Goal: Information Seeking & Learning: Learn about a topic

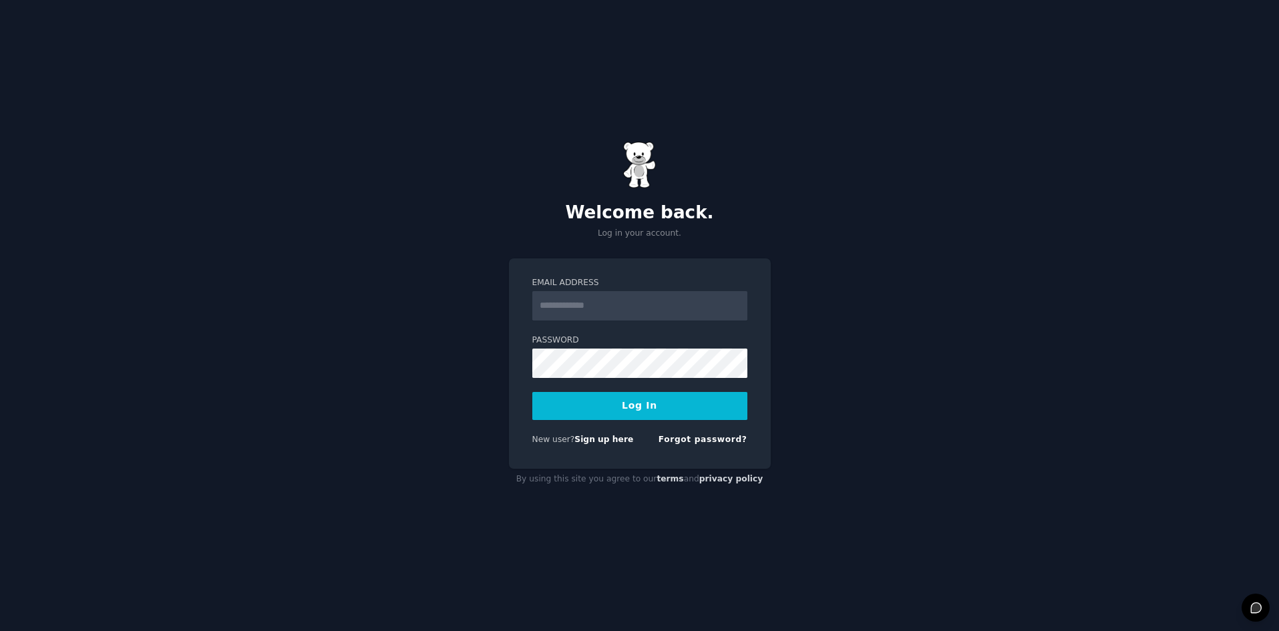
click at [0, 631] on com-1password-button at bounding box center [0, 631] width 0 height 0
type input "**********"
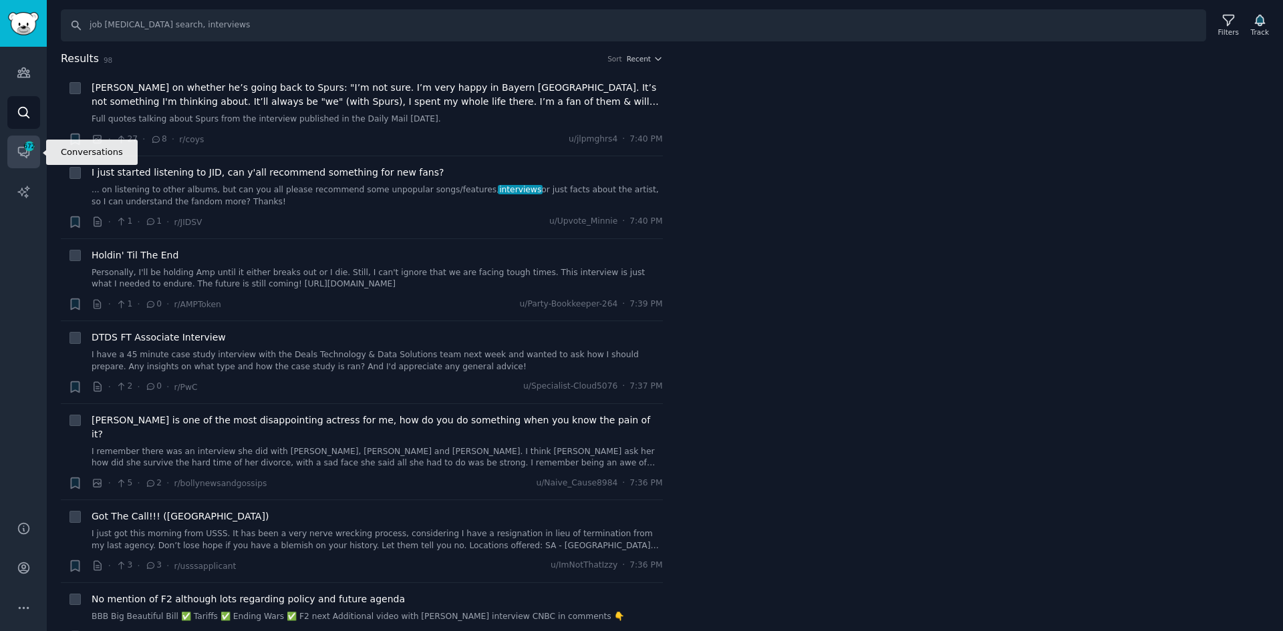
click at [30, 158] on icon "Sidebar" at bounding box center [24, 152] width 14 height 14
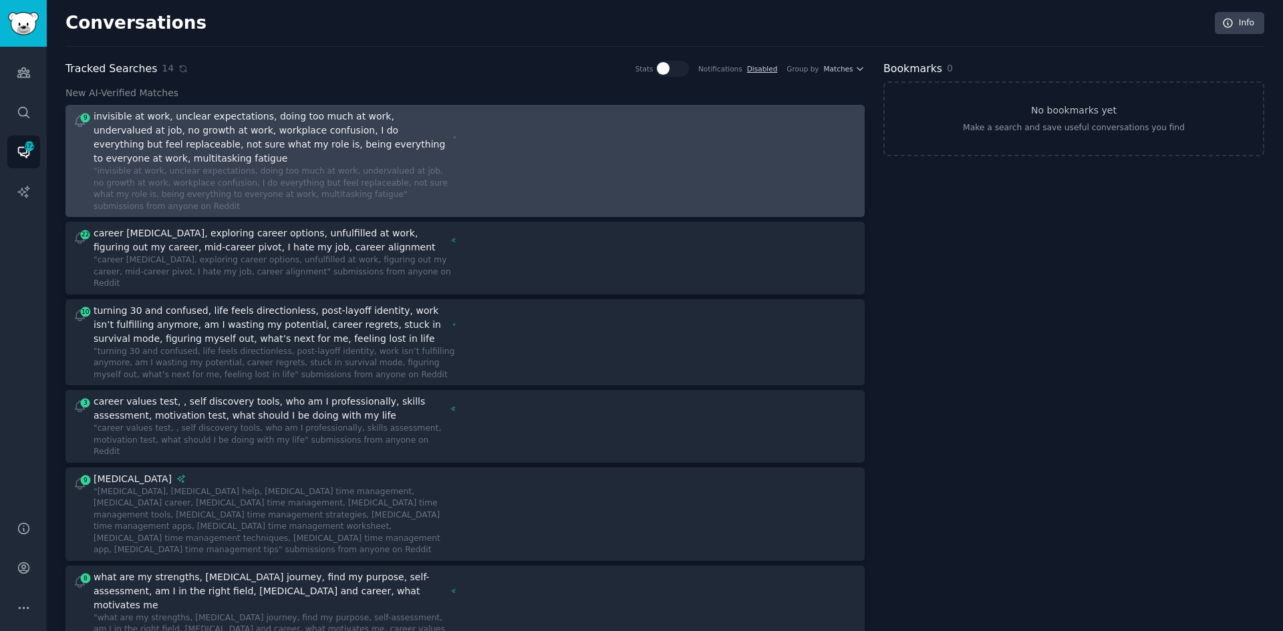
click at [476, 140] on div at bounding box center [665, 161] width 383 height 103
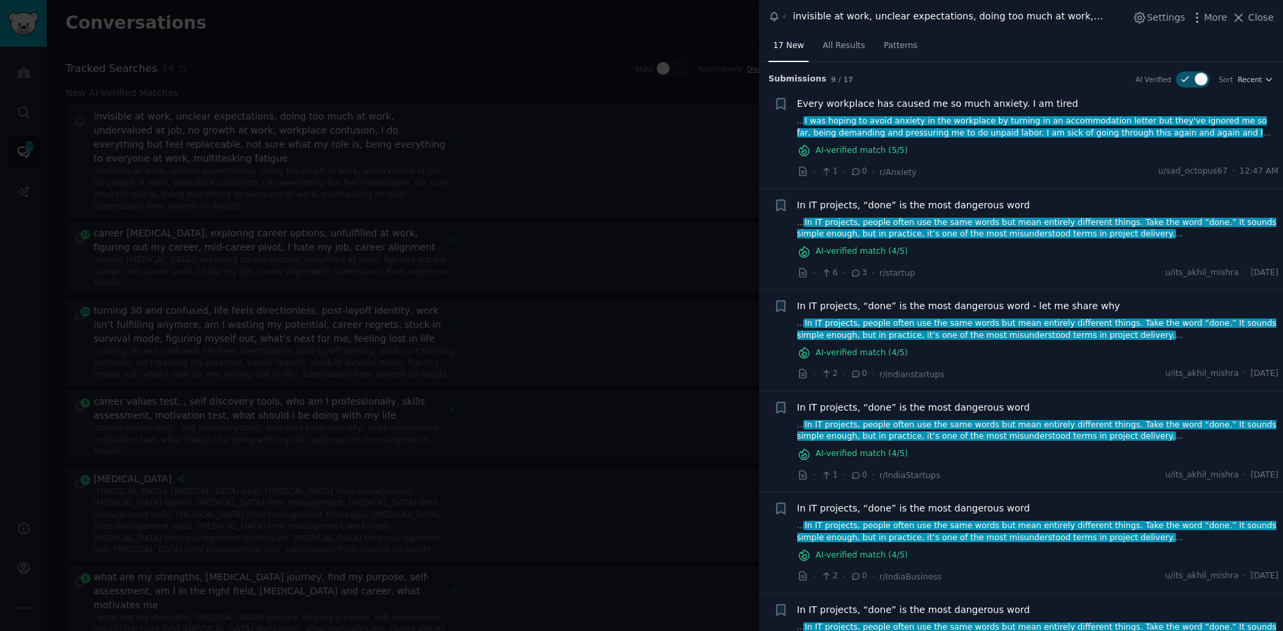
drag, startPoint x: 929, startPoint y: 101, endPoint x: 902, endPoint y: 113, distance: 29.3
click at [902, 113] on div "Every workplace has caused me so much anxiety. I am tired ... I was hoping to a…" at bounding box center [1038, 127] width 482 height 61
click at [910, 106] on span "Every workplace has caused me so much anxiety. I am tired" at bounding box center [937, 104] width 281 height 14
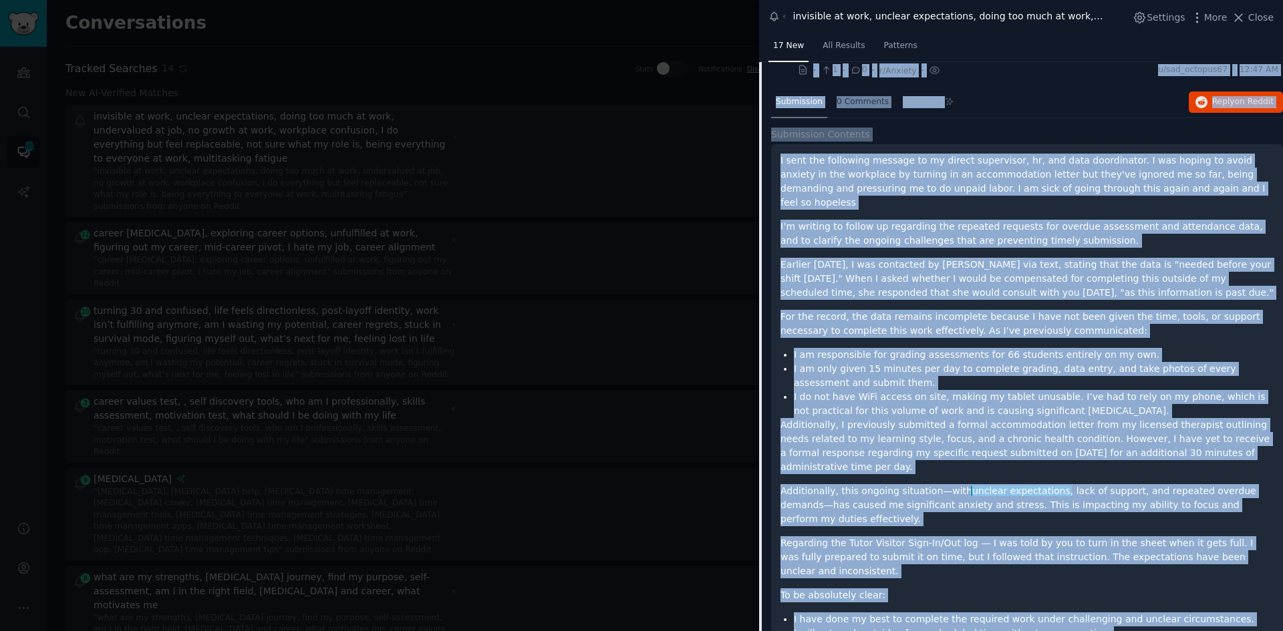
scroll to position [39, 0]
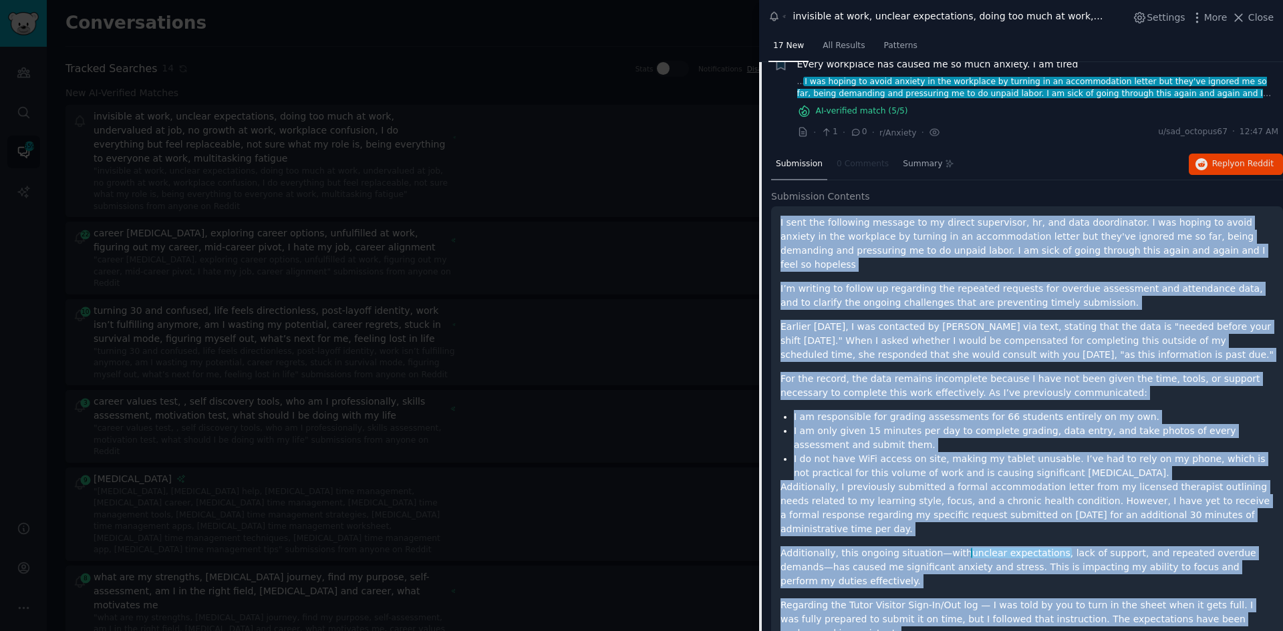
drag, startPoint x: 900, startPoint y: 578, endPoint x: 780, endPoint y: 218, distance: 379.6
click at [780, 218] on div "I sent the following message to my direct supervisor, hr, and data doordinator.…" at bounding box center [1027, 526] width 512 height 640
copy div "I sent the following message to my direct supervisor, hr, and data doordinator.…"
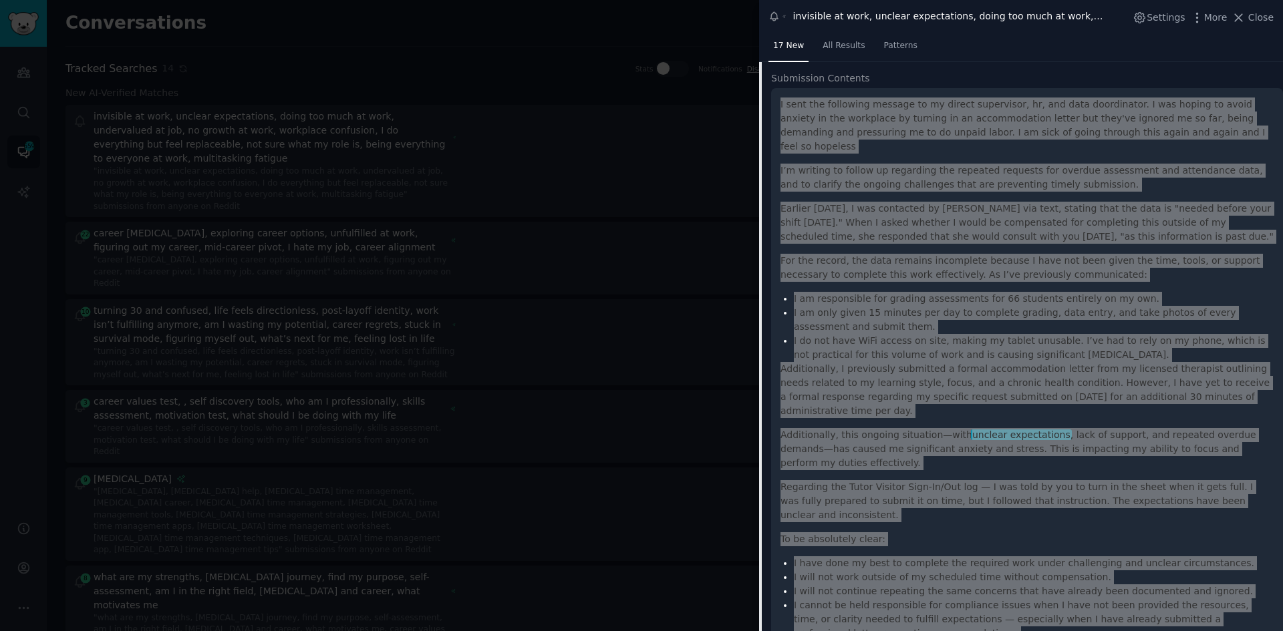
scroll to position [106, 0]
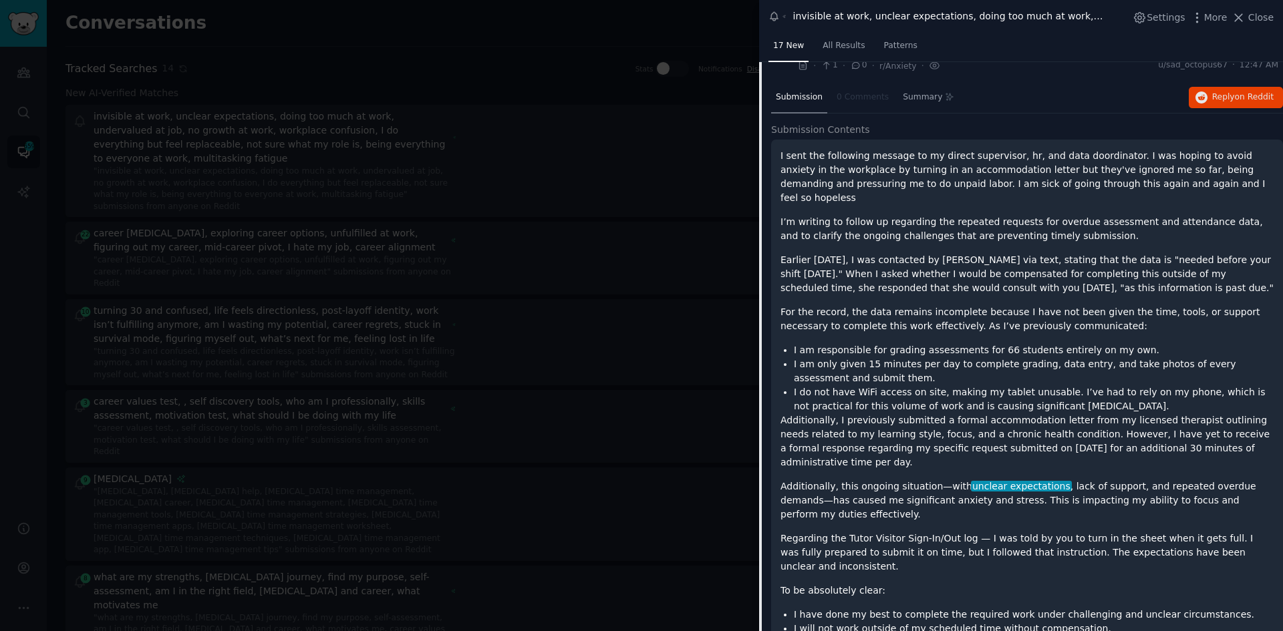
click at [1068, 100] on div "Submission 0 Comments Summary Reply on Reddit" at bounding box center [1027, 98] width 512 height 32
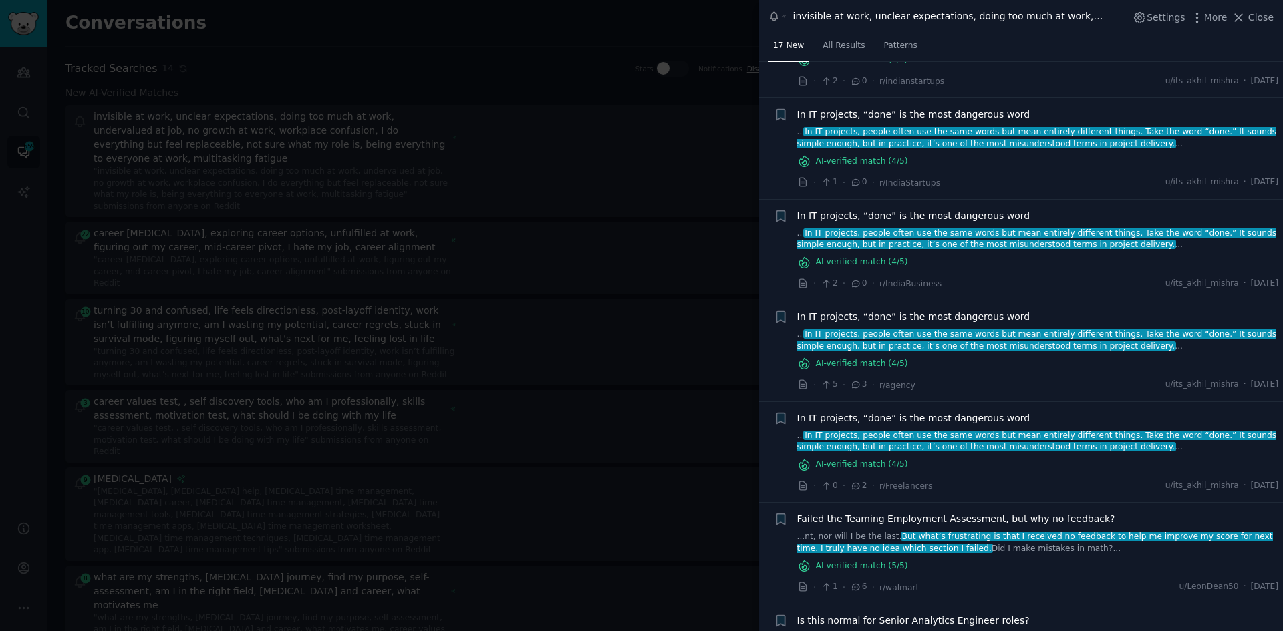
scroll to position [1022, 0]
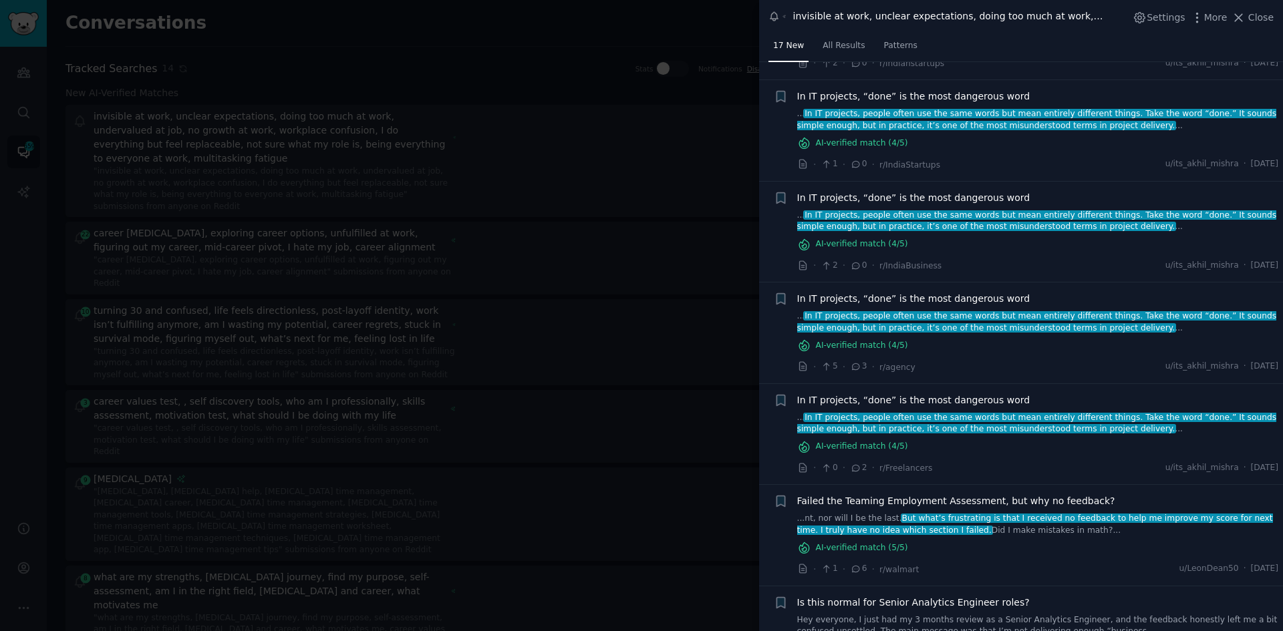
click at [203, 213] on div at bounding box center [641, 315] width 1283 height 631
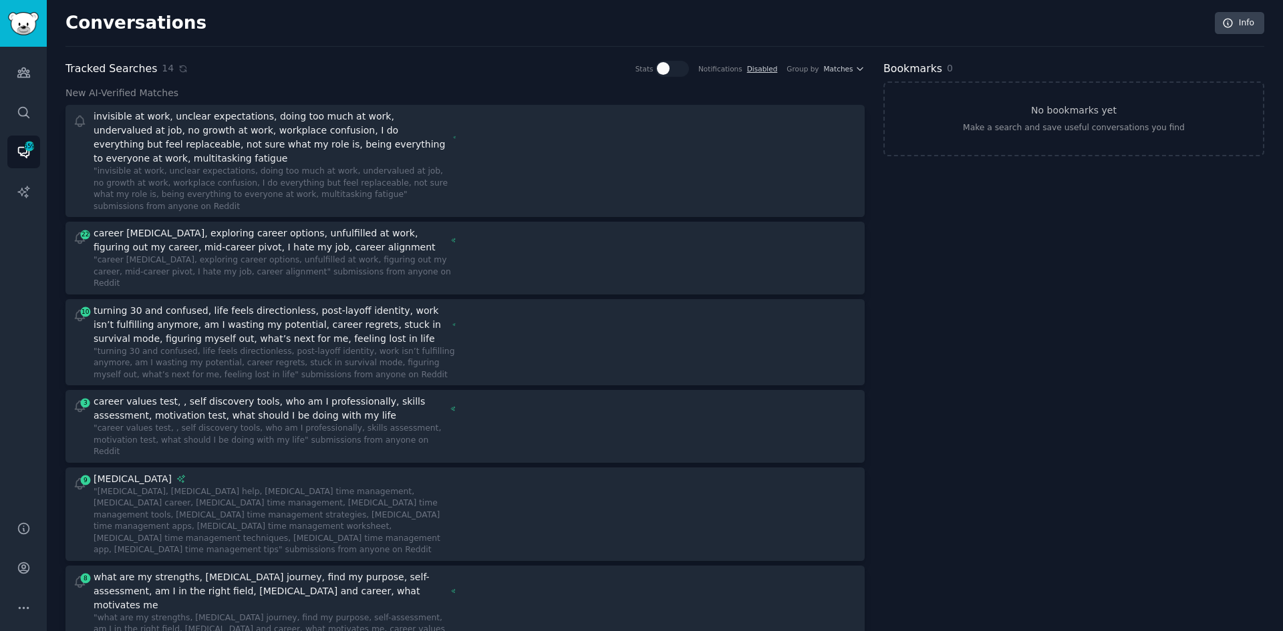
click at [203, 226] on div "career identity crisis, exploring career options, unfulfilled at work, figuring…" at bounding box center [270, 240] width 353 height 28
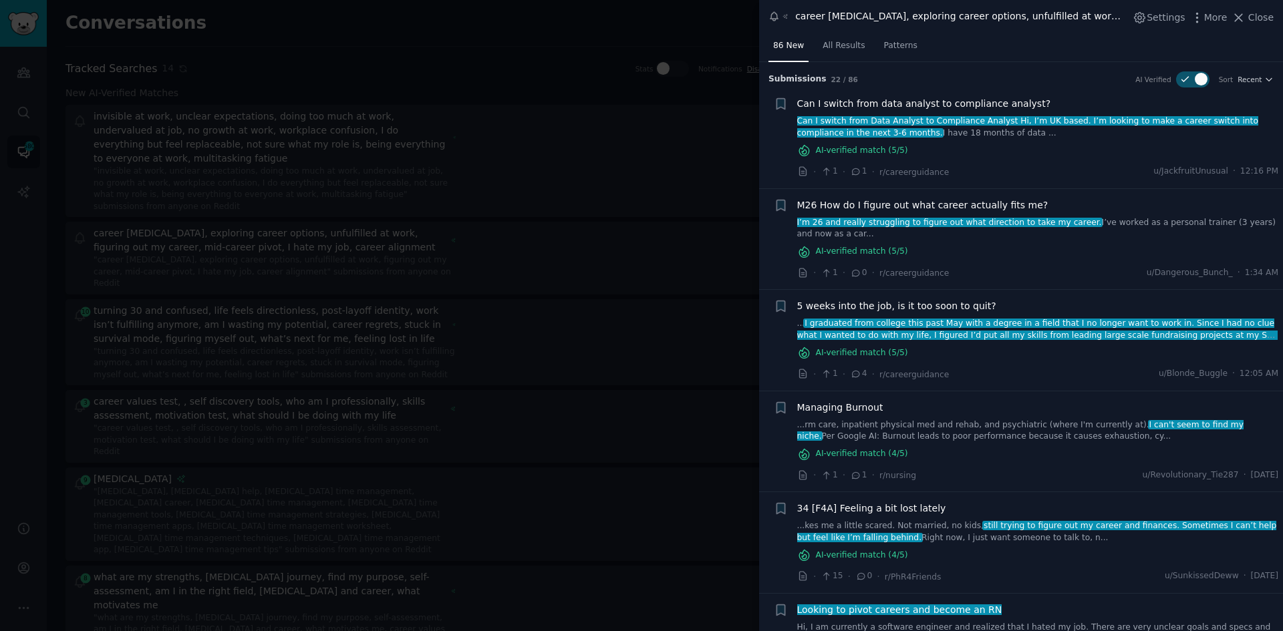
click at [963, 103] on span "Can I switch from data analyst to compliance analyst?" at bounding box center [924, 104] width 254 height 14
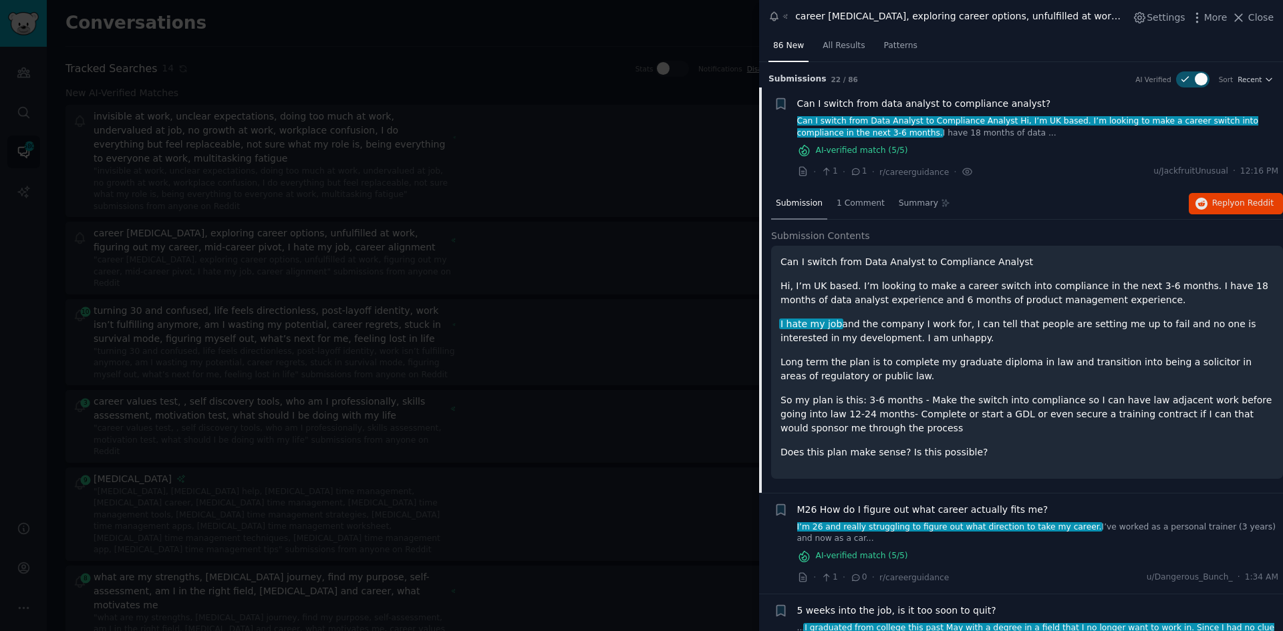
scroll to position [25, 0]
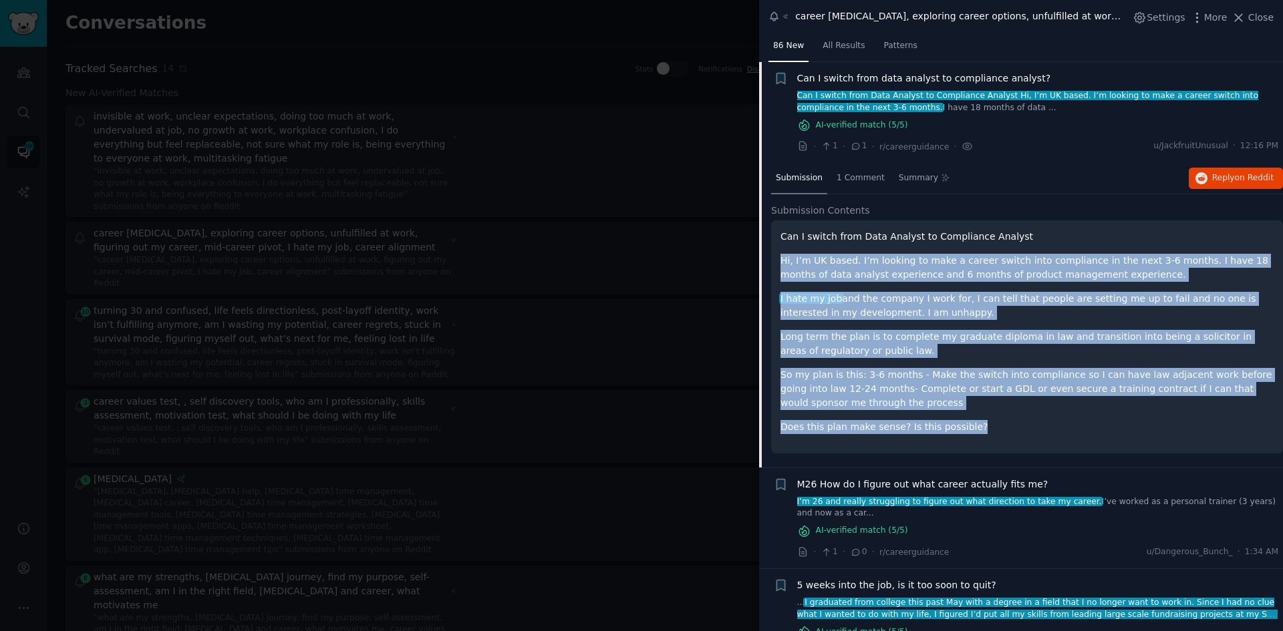
drag, startPoint x: 973, startPoint y: 432, endPoint x: 778, endPoint y: 259, distance: 260.3
click at [778, 259] on div "Can I switch from Data Analyst to Compliance Analyst Hi, I’m UK based. I’m look…" at bounding box center [1027, 336] width 512 height 233
copy div "Hi, I’m UK based. I’m looking to make a career switch into compliance in the ne…"
click at [1252, 178] on span "on Reddit" at bounding box center [1253, 177] width 39 height 9
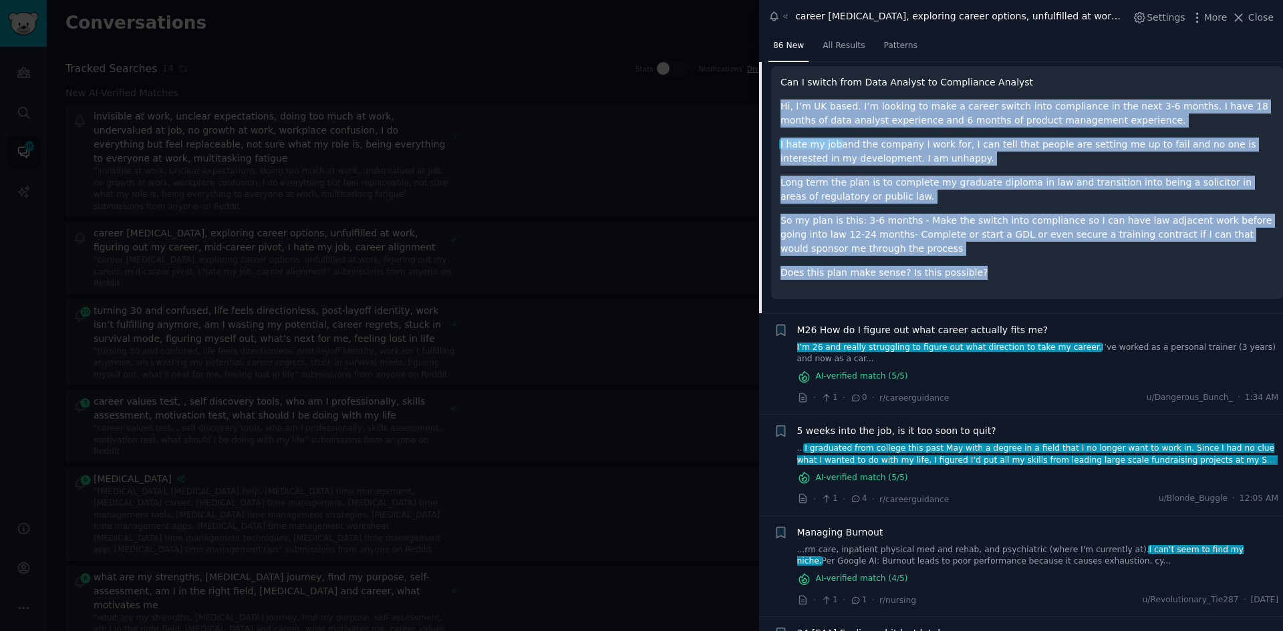
scroll to position [226, 0]
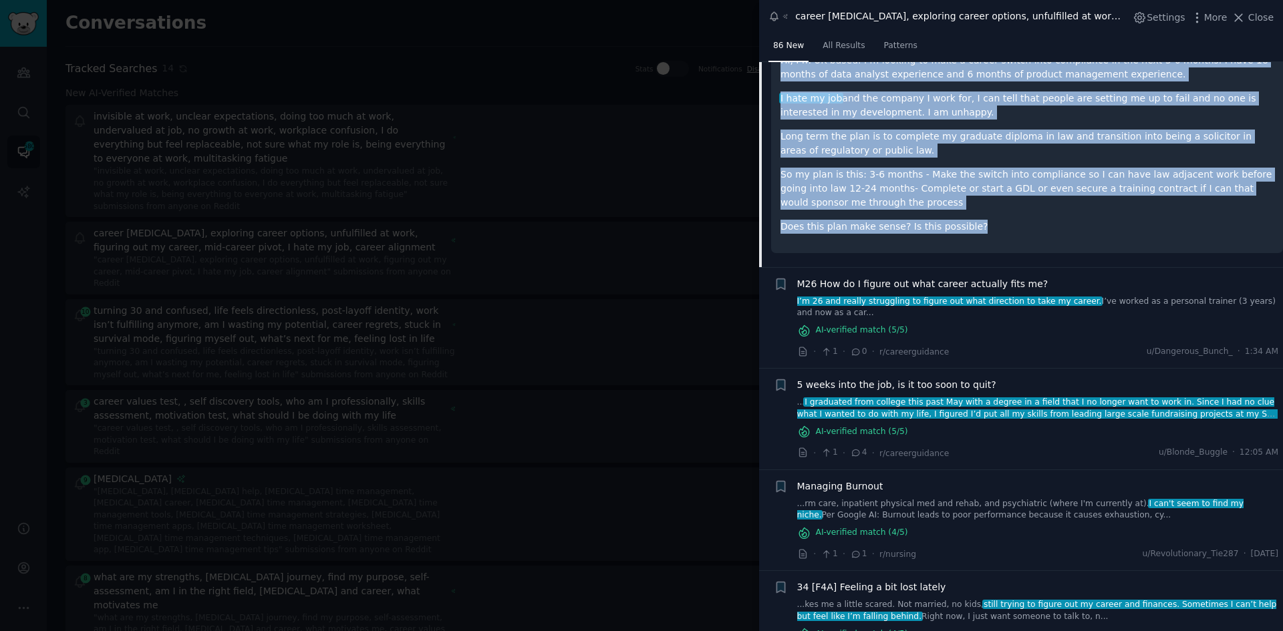
click at [945, 287] on span "M26 How do I figure out what career actually fits me?" at bounding box center [922, 284] width 251 height 14
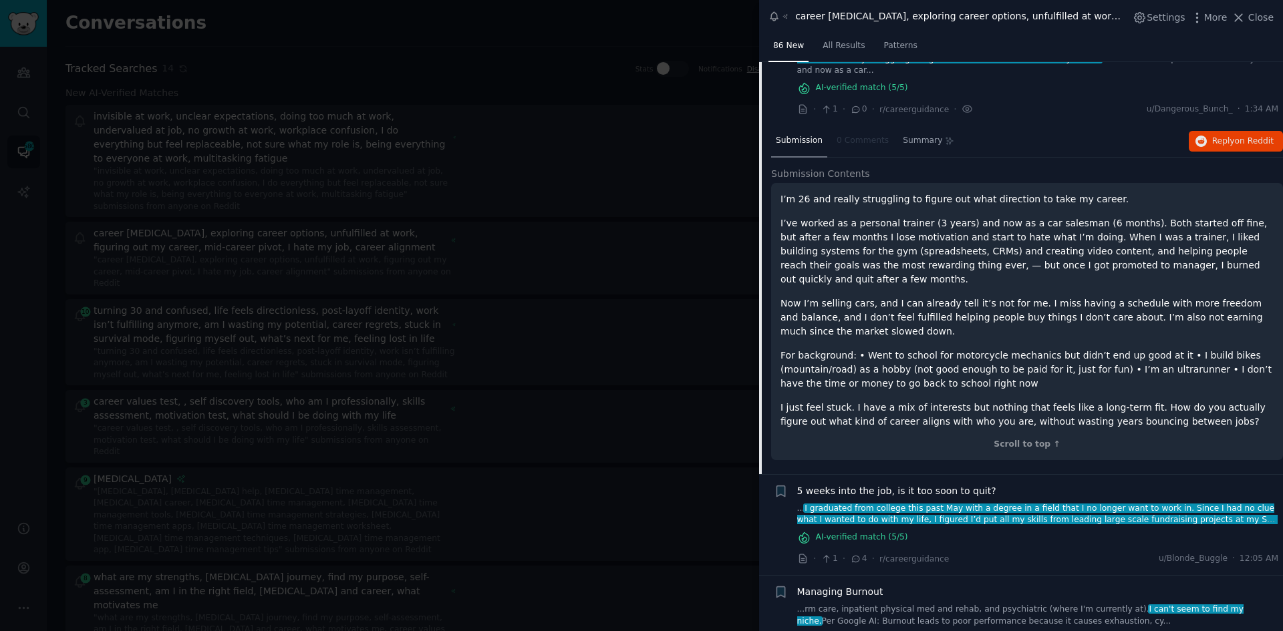
scroll to position [127, 0]
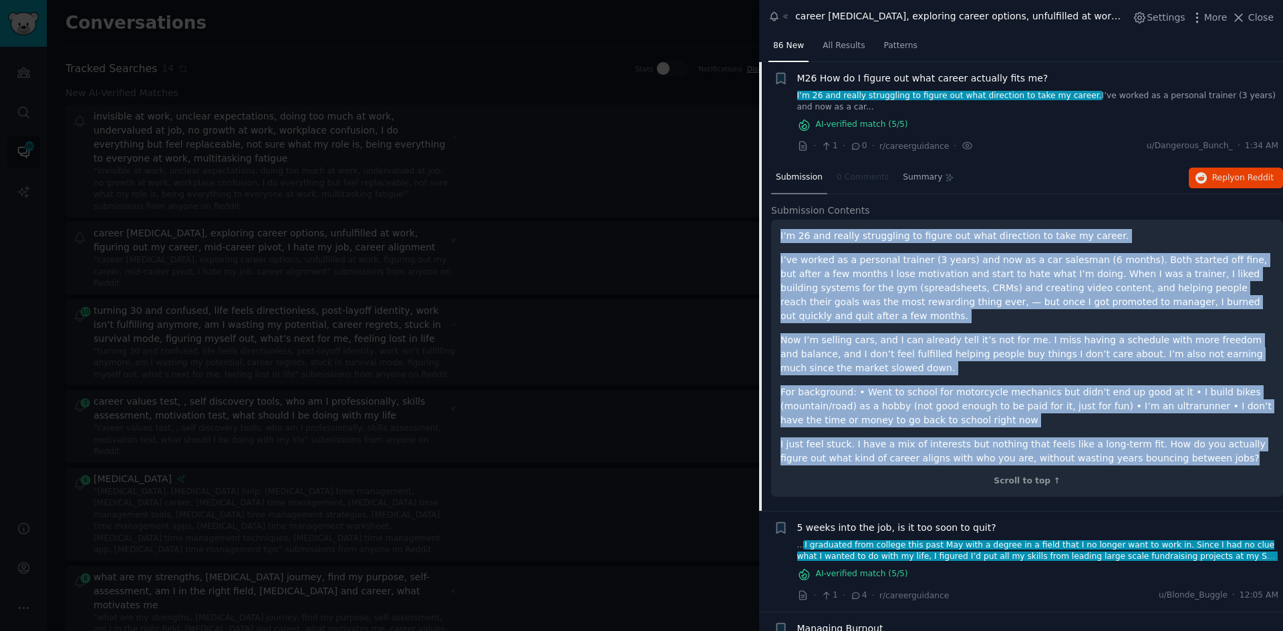
drag, startPoint x: 1138, startPoint y: 446, endPoint x: 777, endPoint y: 233, distance: 419.2
click at [777, 233] on div "I’m 26 and really struggling to figure out what direction to take my career. I’…" at bounding box center [1027, 358] width 512 height 277
copy div "I’m 26 and really struggling to figure out what direction to take my career. I’…"
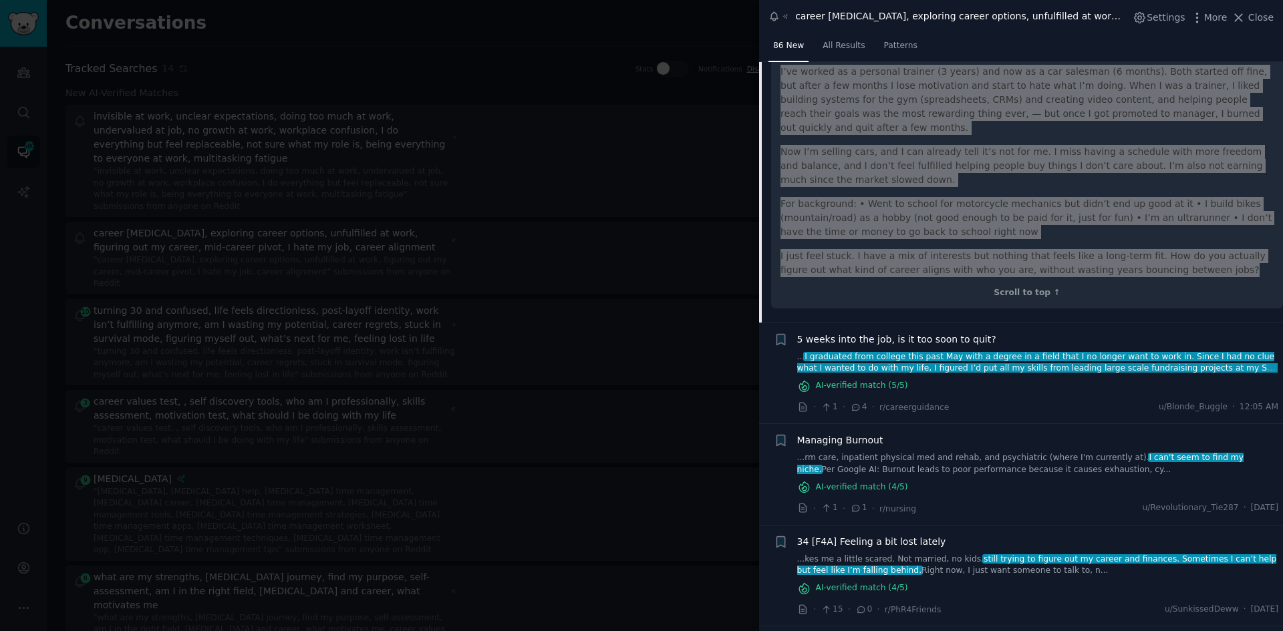
scroll to position [327, 0]
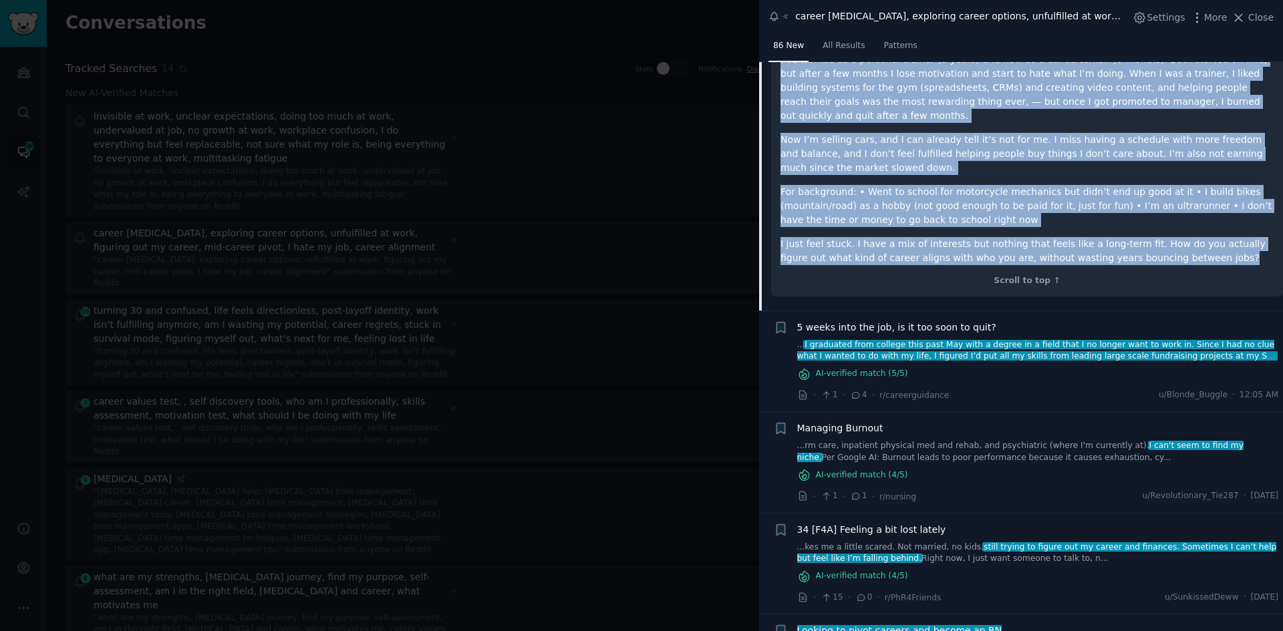
click at [846, 422] on span "Managing Burnout" at bounding box center [840, 429] width 86 height 14
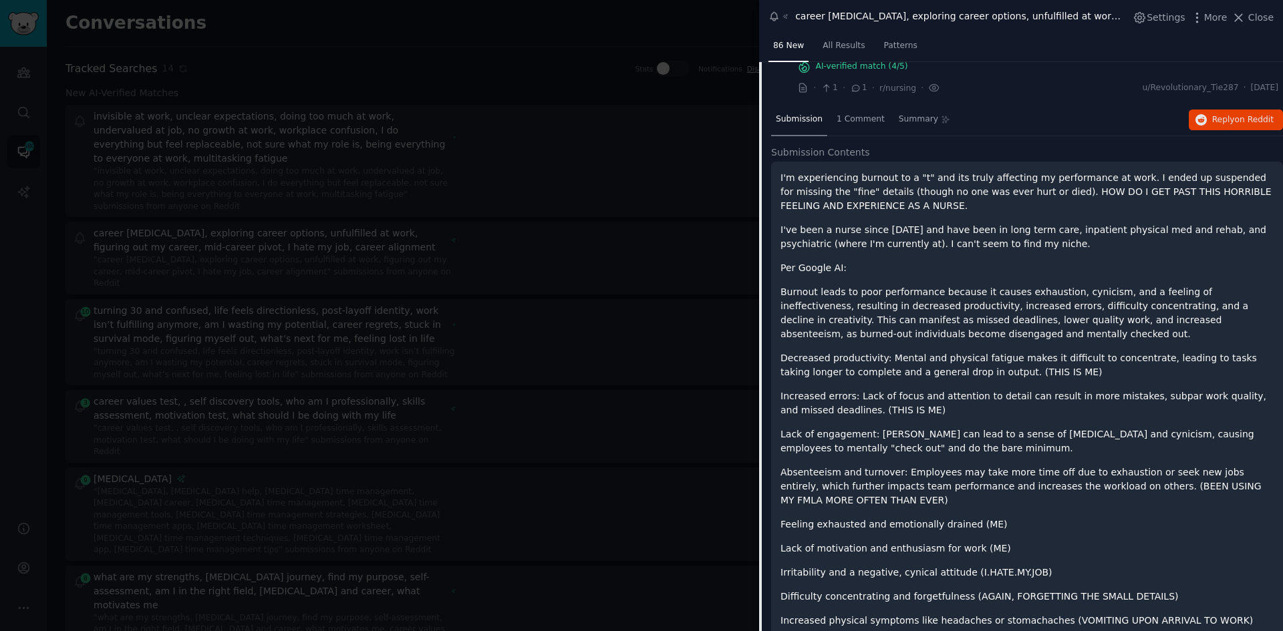
scroll to position [463, 0]
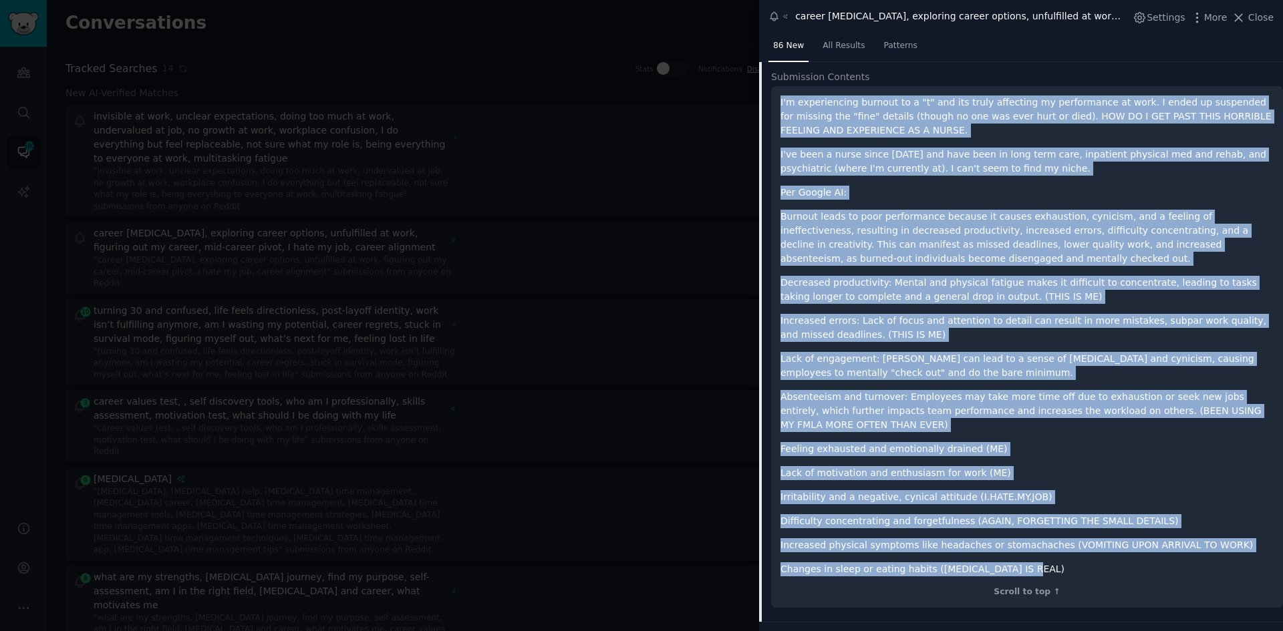
drag, startPoint x: 1019, startPoint y: 573, endPoint x: 780, endPoint y: 106, distance: 525.5
click at [780, 106] on div "I'm experiencing burnout to a "t" and its truly affecting my performance at wor…" at bounding box center [1027, 347] width 512 height 522
copy div "I'm experiencing burnout to a "t" and its truly affecting my performance at wor…"
click at [1106, 461] on div "I'm experiencing burnout to a "t" and its truly affecting my performance at wor…" at bounding box center [1026, 336] width 493 height 481
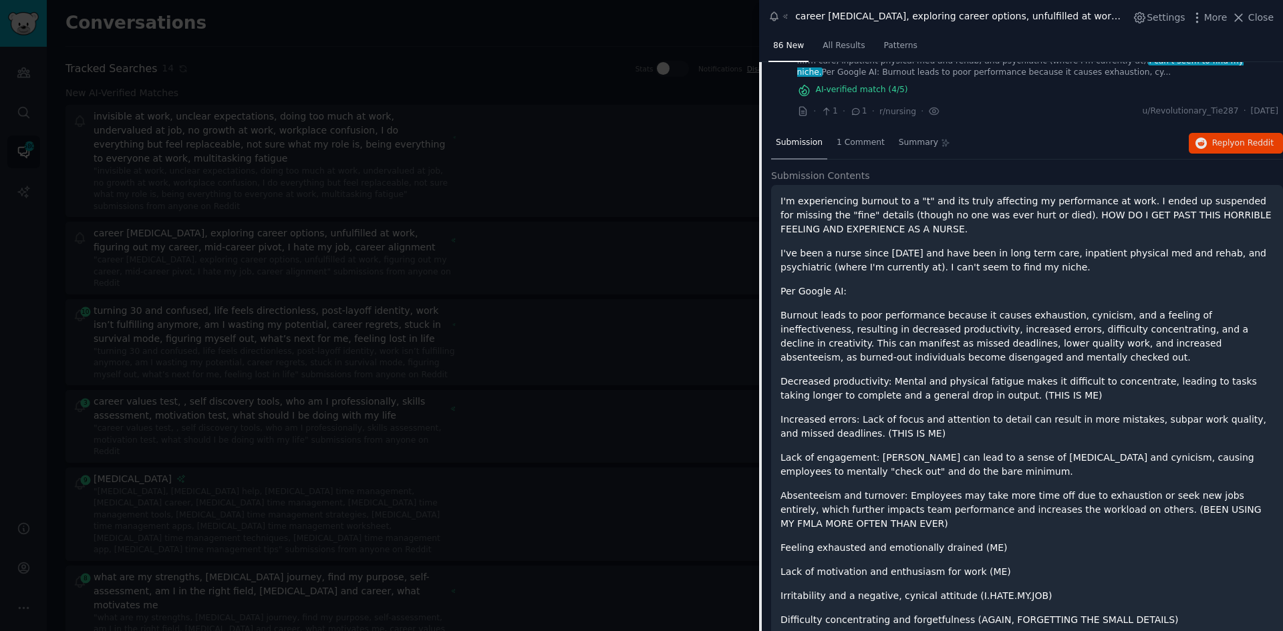
scroll to position [329, 0]
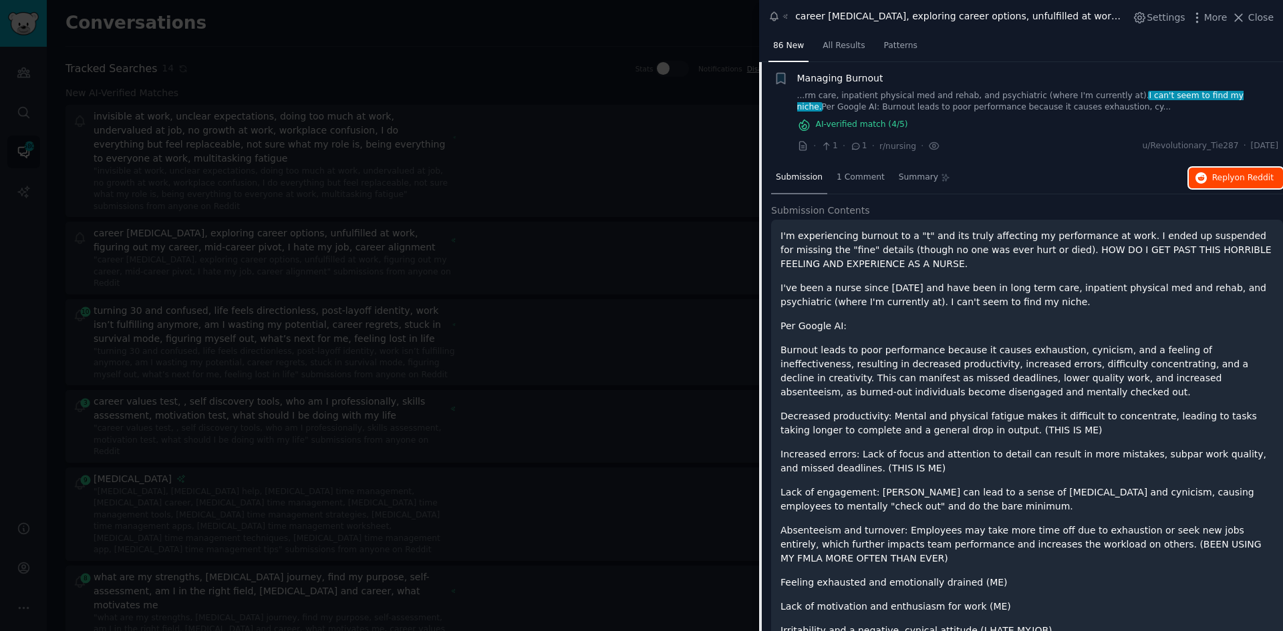
click at [1213, 182] on span "Reply on Reddit" at bounding box center [1242, 178] width 61 height 12
click at [914, 84] on div "Managing Burnout" at bounding box center [1038, 78] width 482 height 14
click at [871, 77] on span "Managing Burnout" at bounding box center [840, 78] width 86 height 14
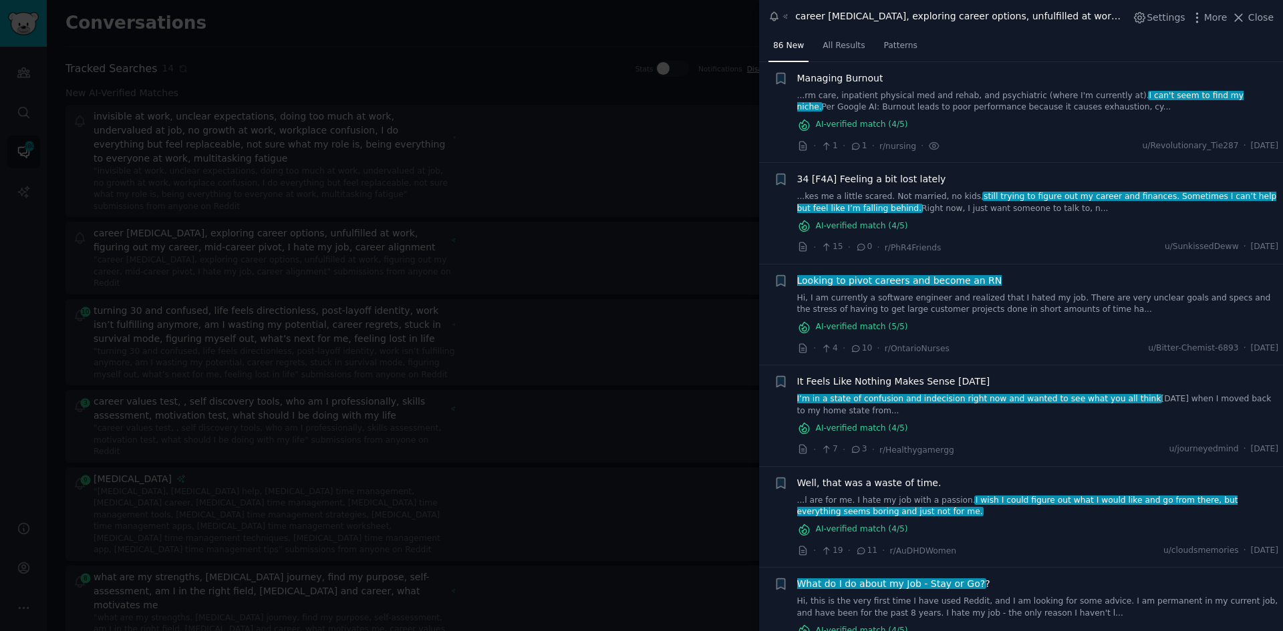
click at [913, 281] on span "Looking to pivot careers and become an RN" at bounding box center [899, 280] width 207 height 11
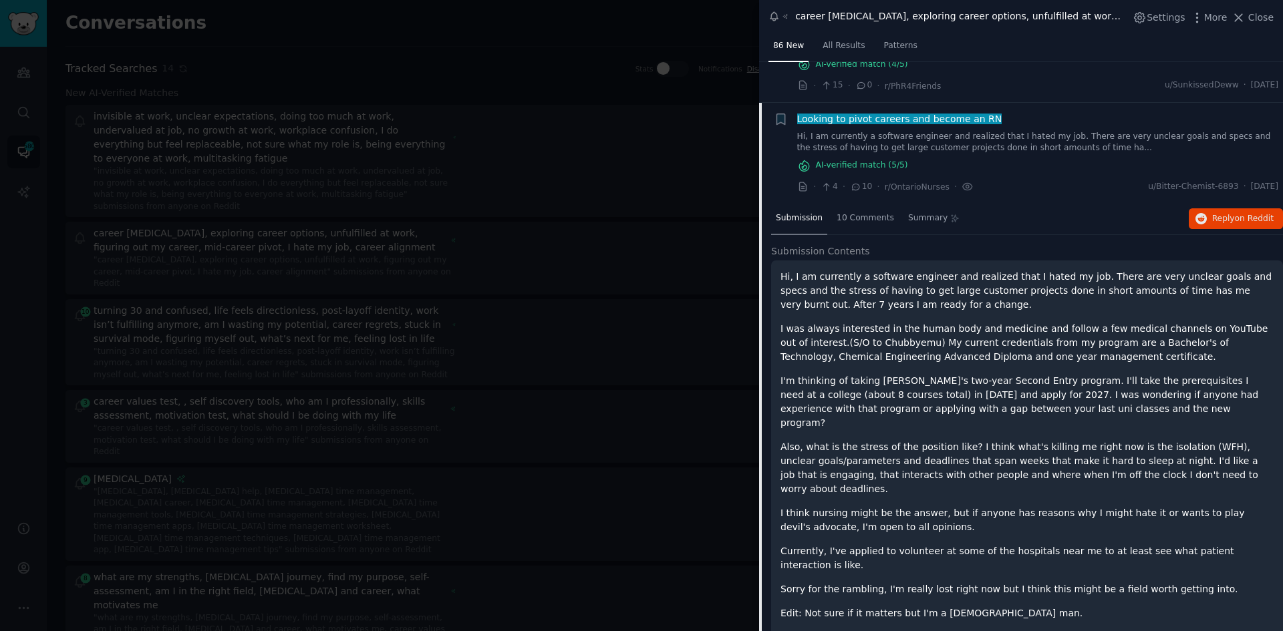
scroll to position [532, 0]
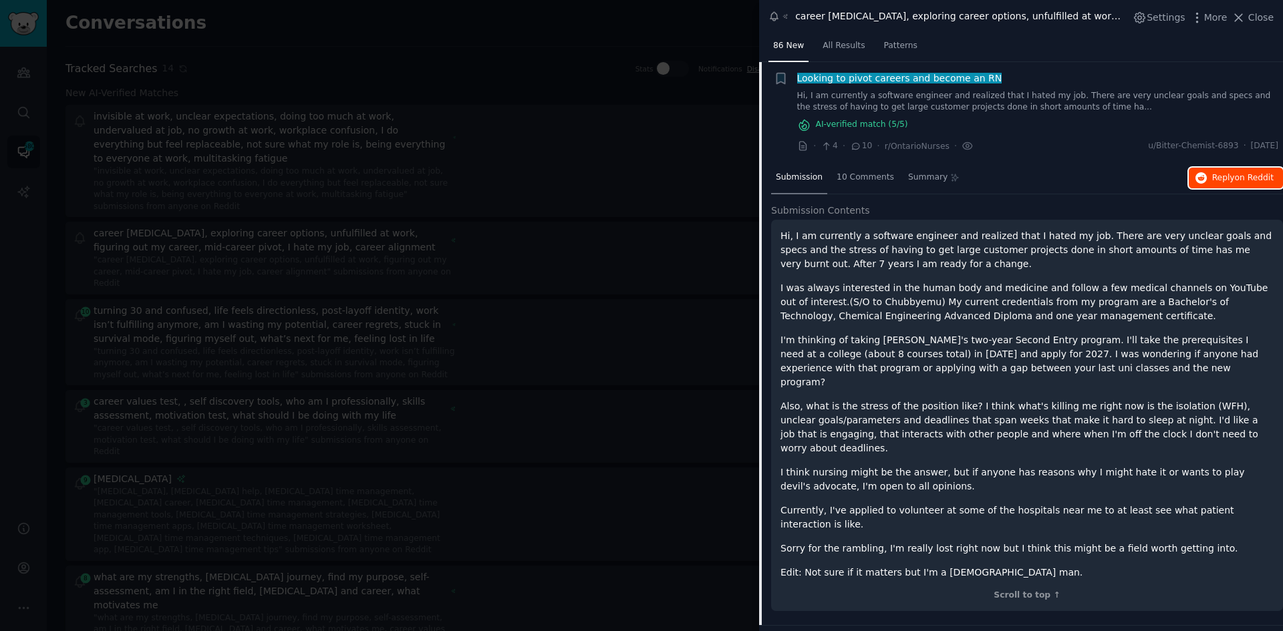
click at [1232, 182] on span "Reply on Reddit" at bounding box center [1242, 178] width 61 height 12
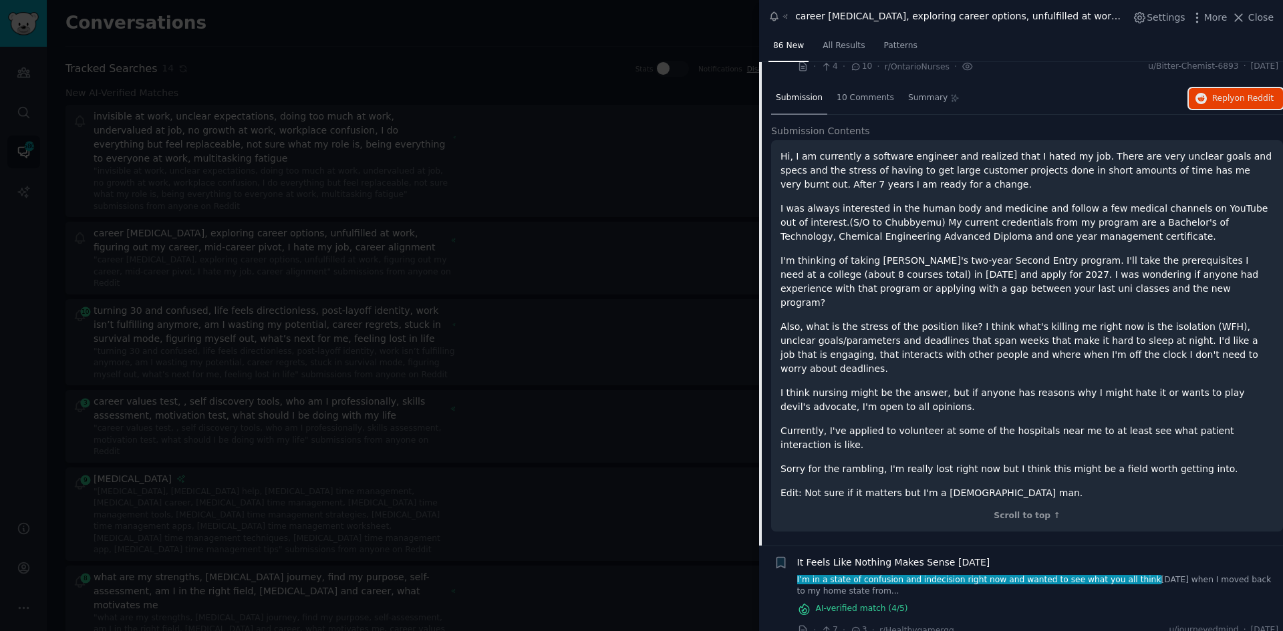
scroll to position [732, 0]
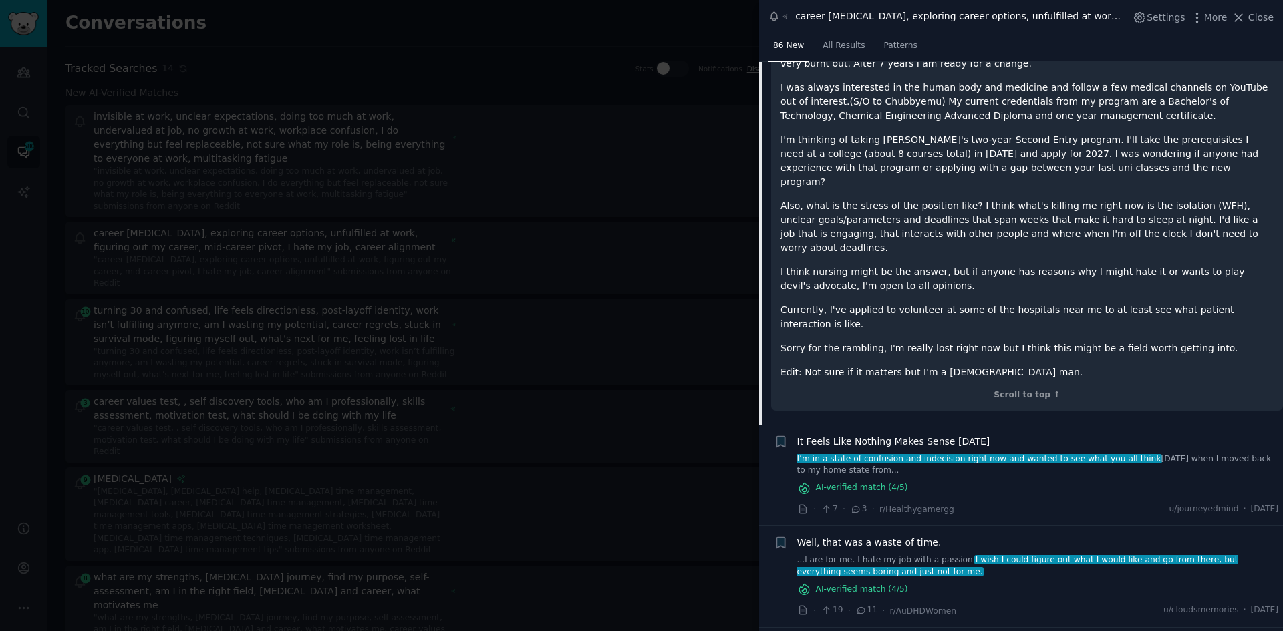
click at [605, 90] on div at bounding box center [641, 315] width 1283 height 631
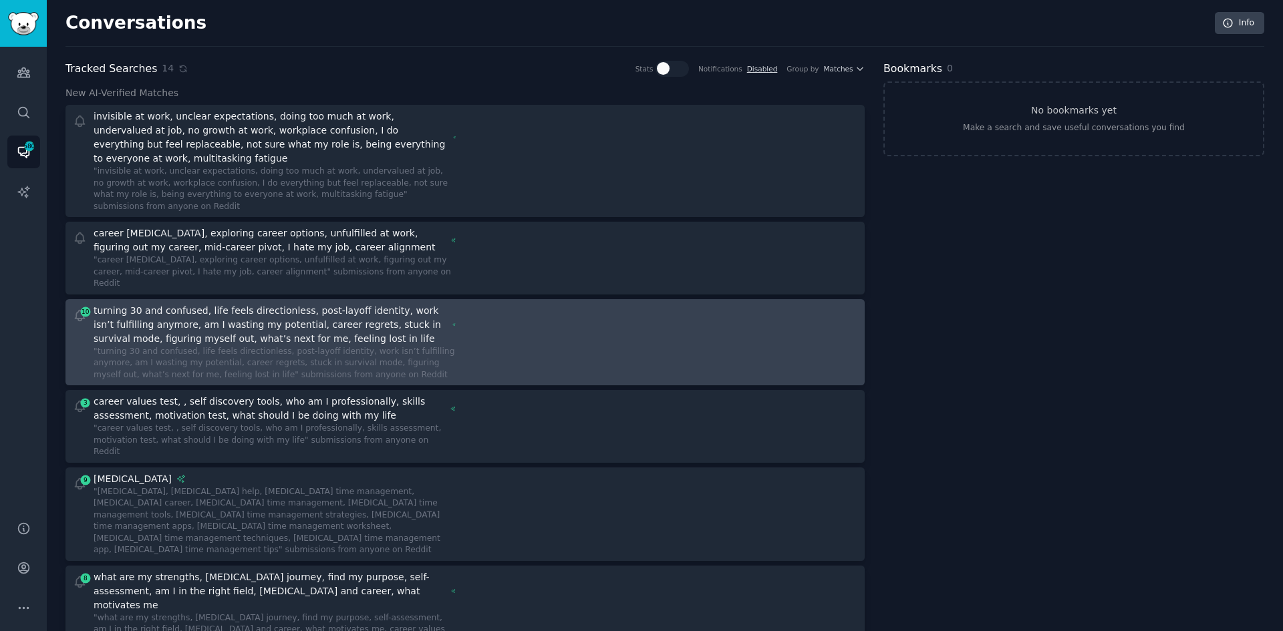
click at [306, 304] on div "turning 30 and confused, life feels directionless, post-layoff identity, work i…" at bounding box center [271, 325] width 354 height 42
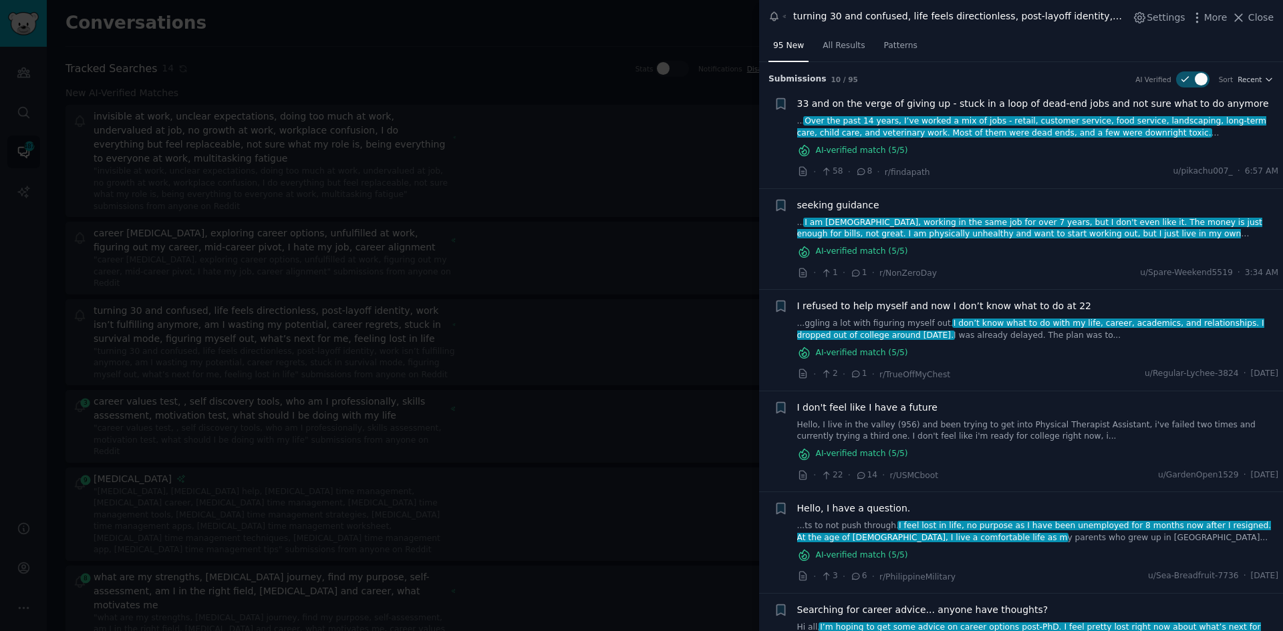
click at [966, 107] on span "33 and on the verge of giving up - stuck in a loop of dead-end jobs and not sur…" at bounding box center [1033, 104] width 472 height 14
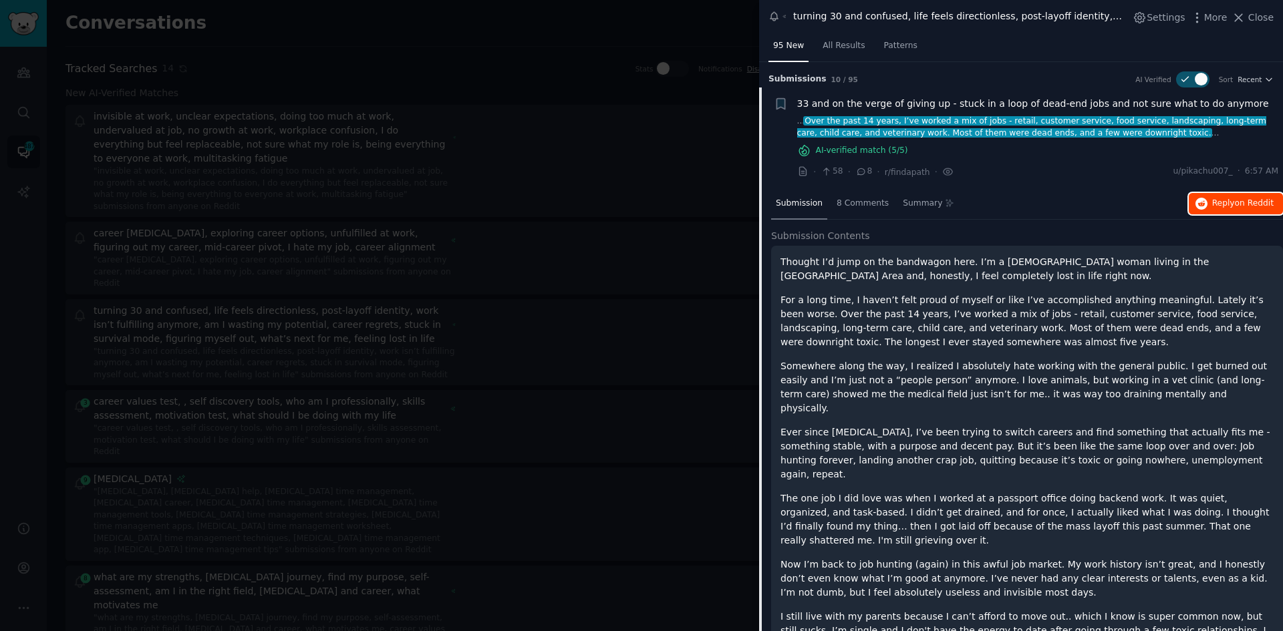
click at [1229, 206] on span "Reply on Reddit" at bounding box center [1242, 204] width 61 height 12
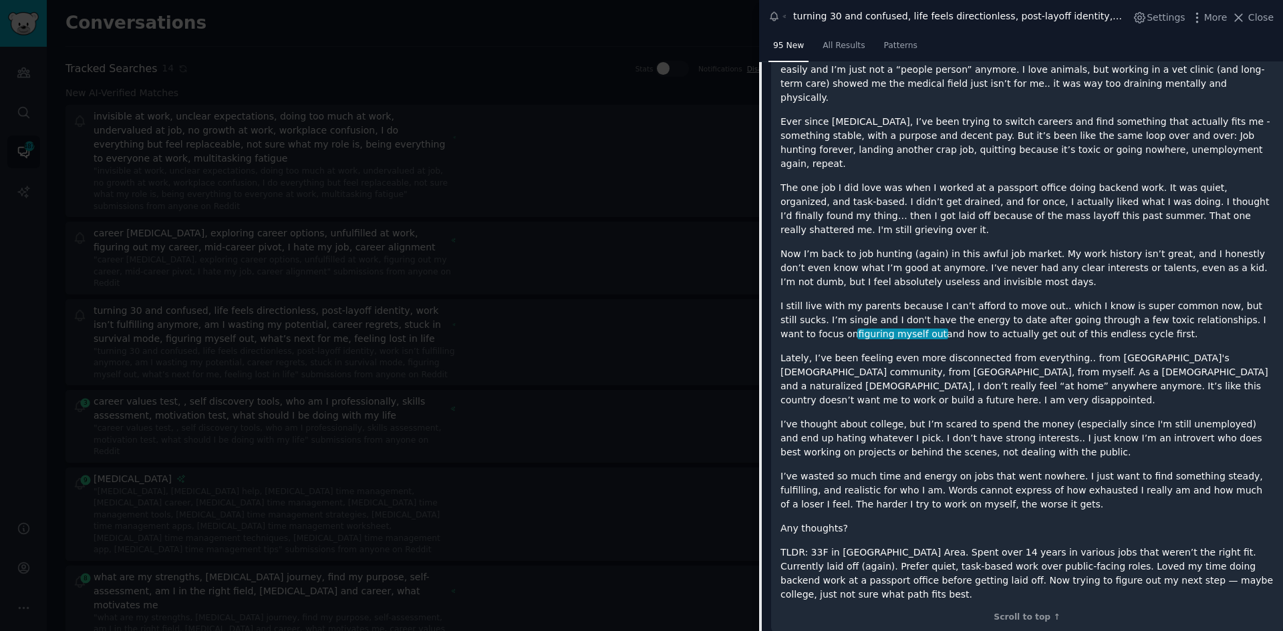
scroll to position [468, 0]
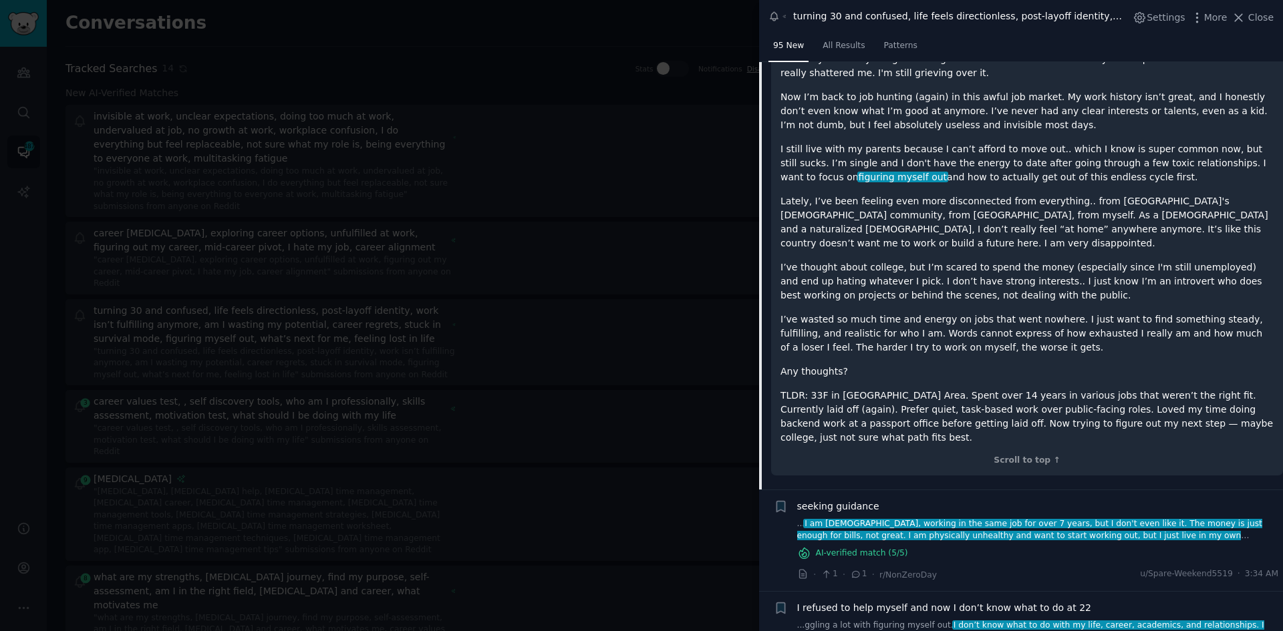
click at [854, 500] on span "seeking guidance" at bounding box center [838, 507] width 82 height 14
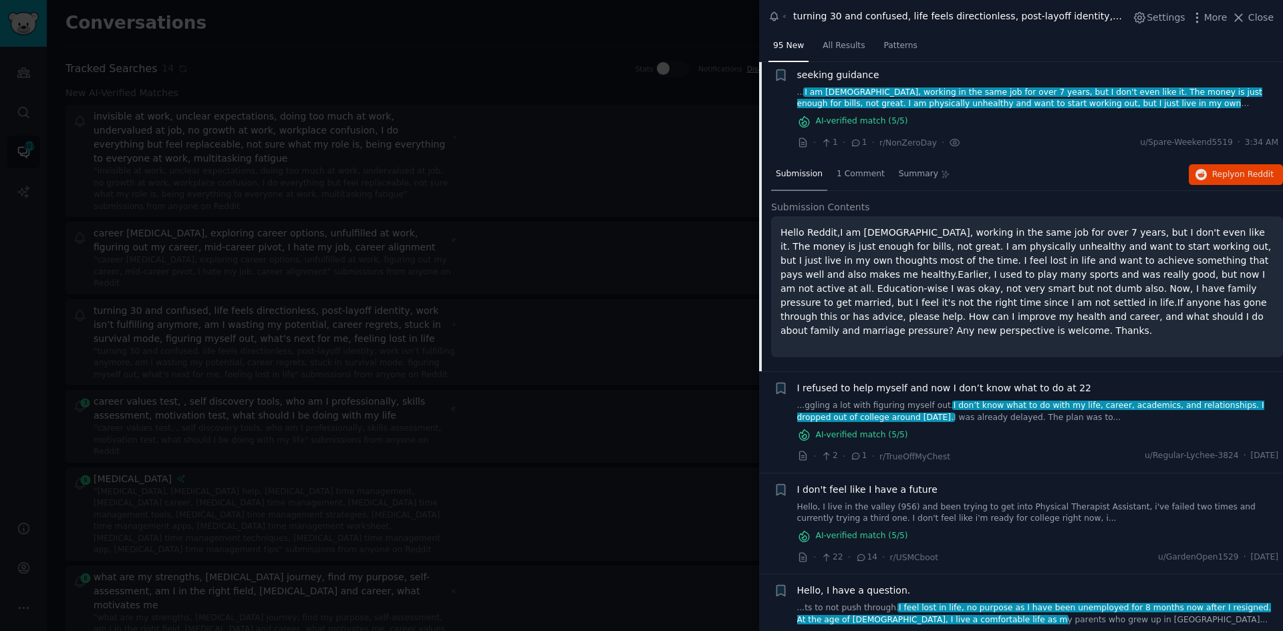
scroll to position [127, 0]
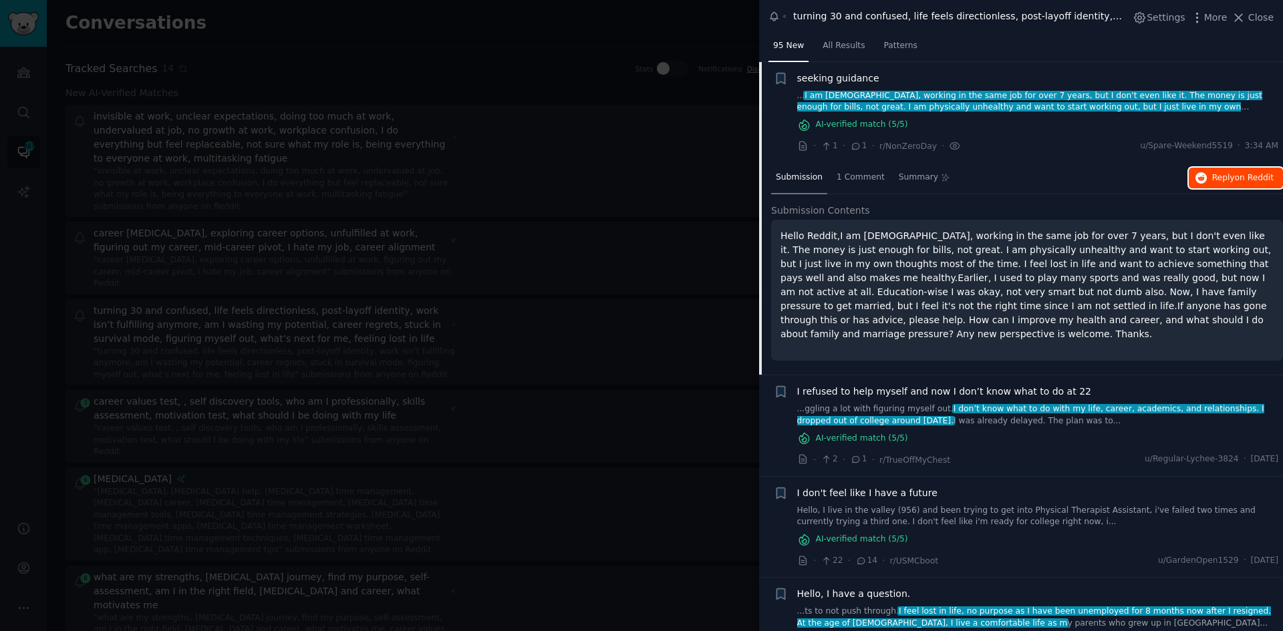
click at [1246, 174] on span "on Reddit" at bounding box center [1253, 177] width 39 height 9
click at [269, 371] on div at bounding box center [641, 315] width 1283 height 631
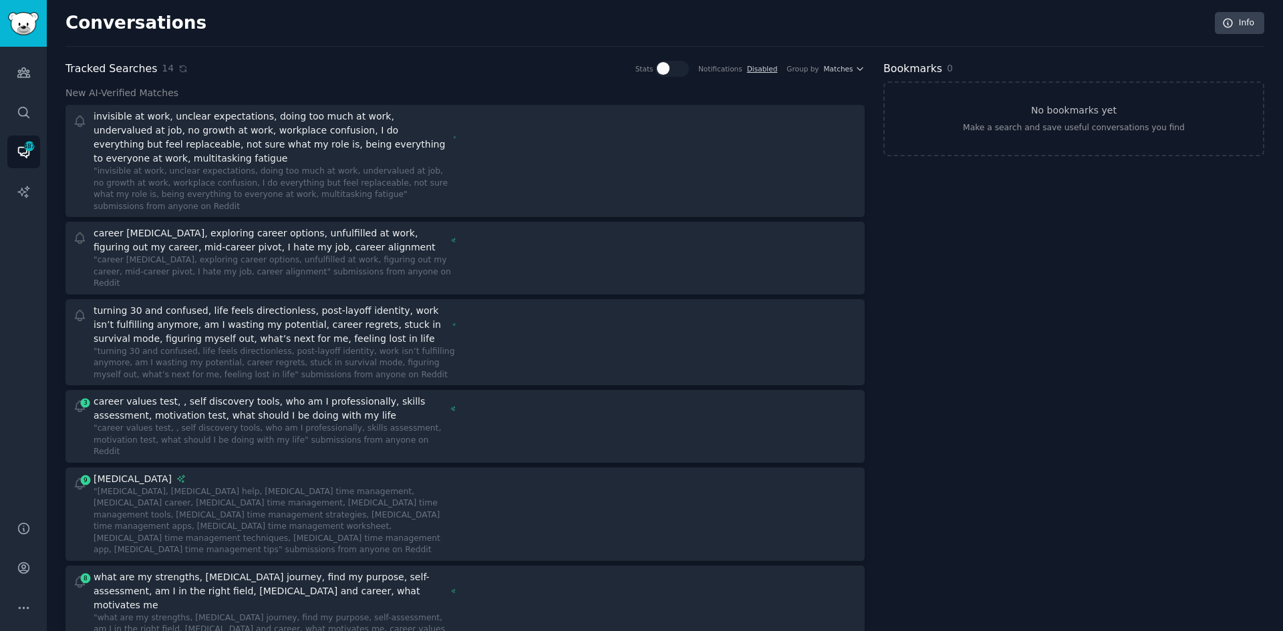
click at [269, 395] on div "career values test, , self discovery tools, who am I professionally, skills ass…" at bounding box center [270, 409] width 352 height 28
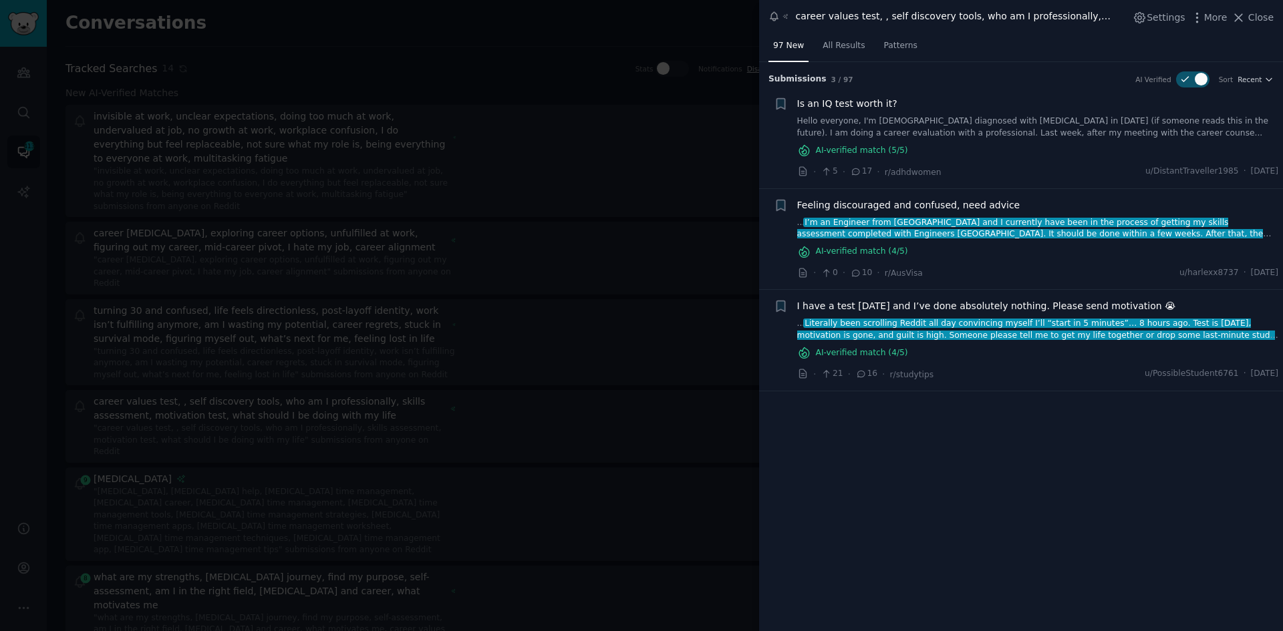
click at [252, 454] on div at bounding box center [641, 315] width 1283 height 631
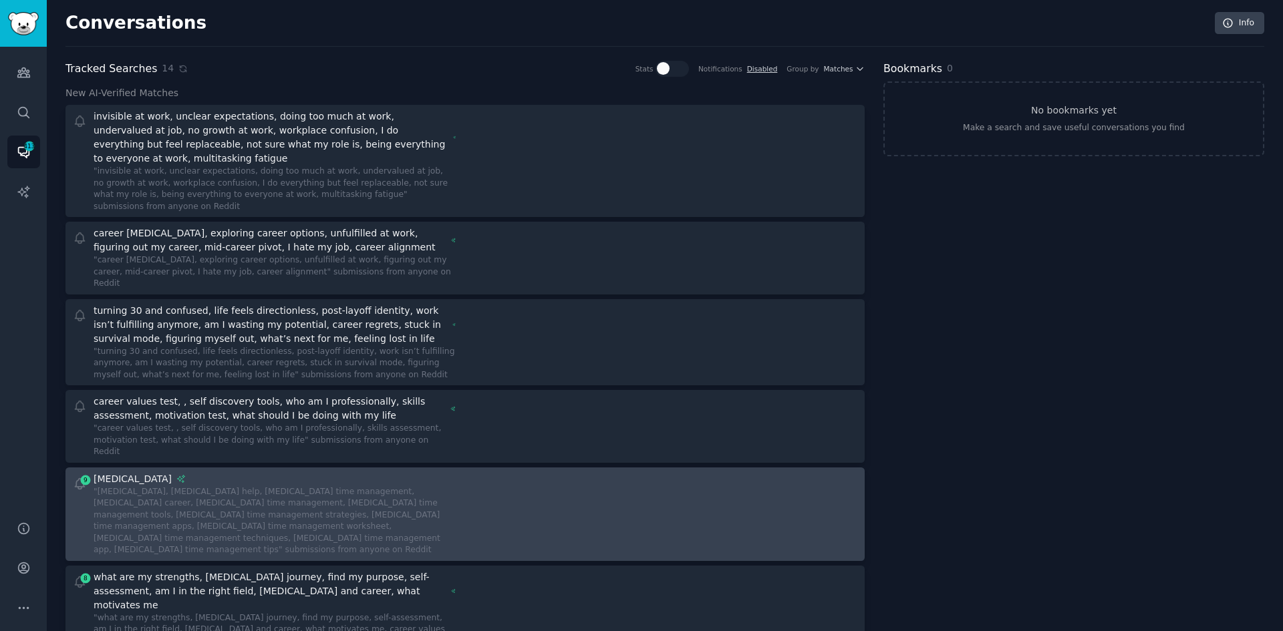
click at [255, 486] on div ""adhd, adhd help, adhd time management, adhd career, adhd time management, adhd…" at bounding box center [275, 521] width 362 height 70
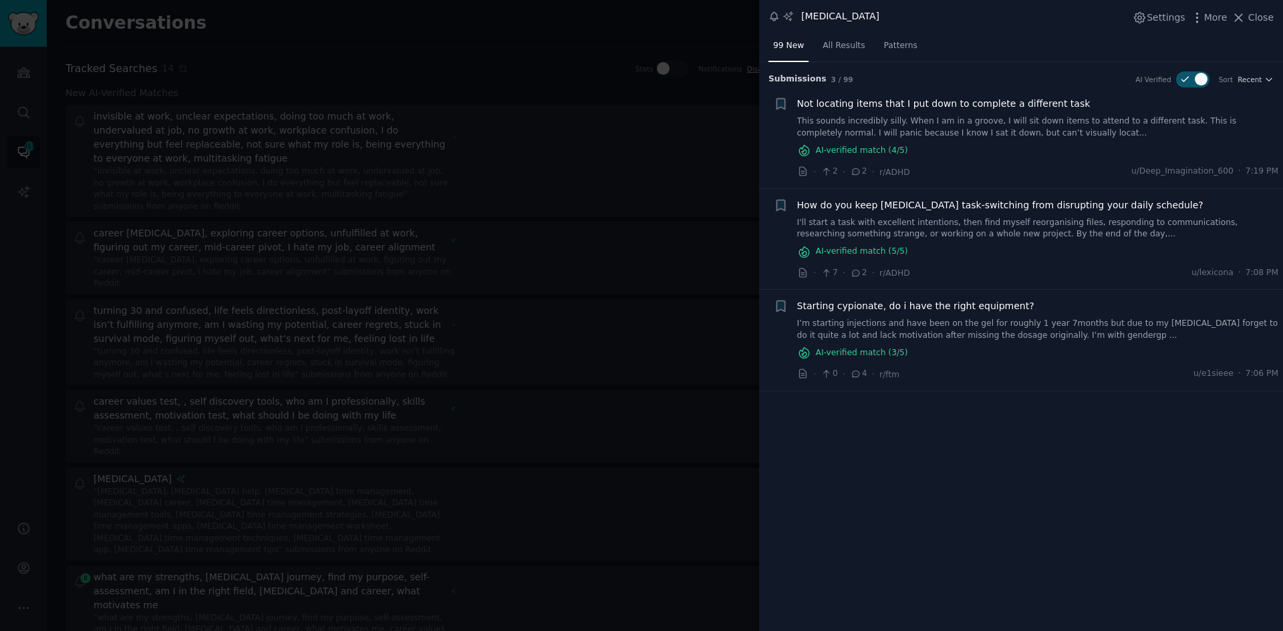
click at [933, 104] on span "Not locating items that I put down to complete a different task" at bounding box center [943, 104] width 293 height 14
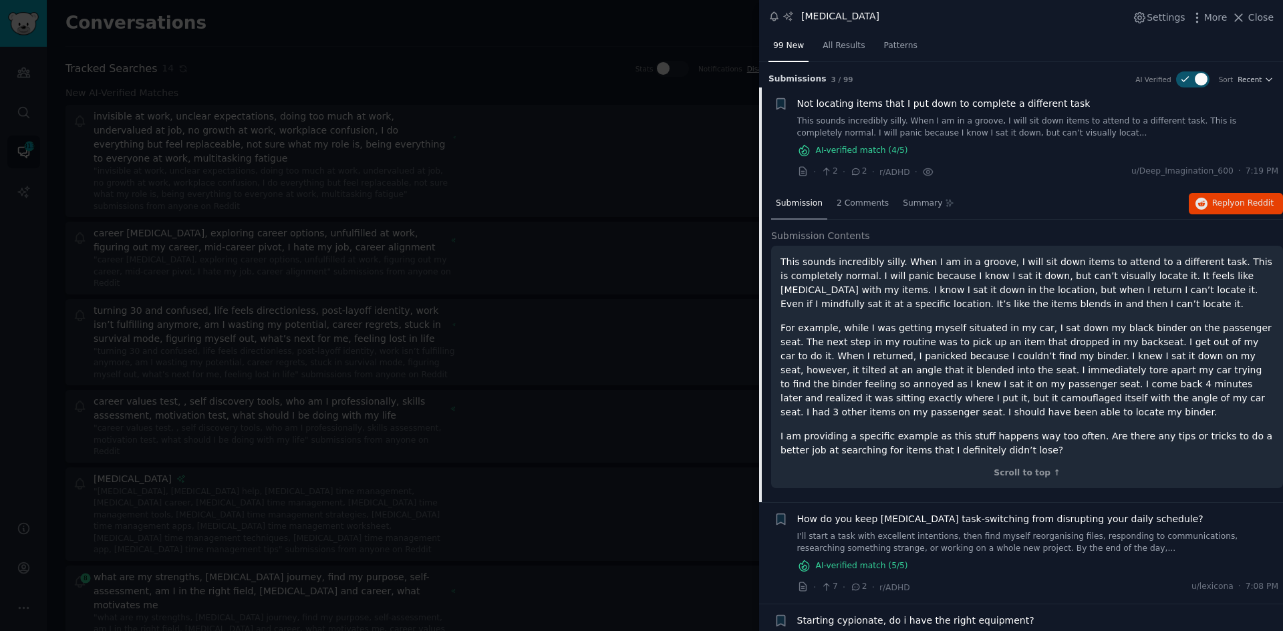
scroll to position [25, 0]
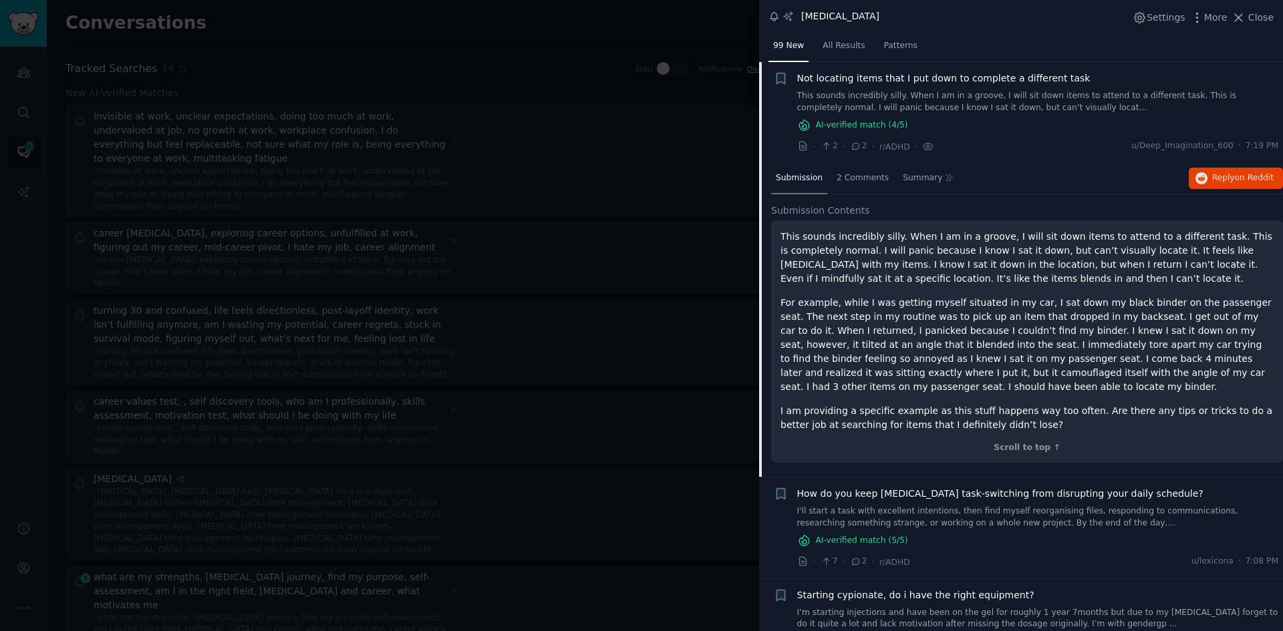
click at [981, 428] on p "I am providing a specific example as this stuff happens way too often. Are ther…" at bounding box center [1026, 418] width 493 height 28
drag, startPoint x: 981, startPoint y: 428, endPoint x: 912, endPoint y: 380, distance: 83.9
click at [912, 380] on div "This sounds incredibly silly. When I am in a groove, I will sit down items to a…" at bounding box center [1026, 331] width 493 height 202
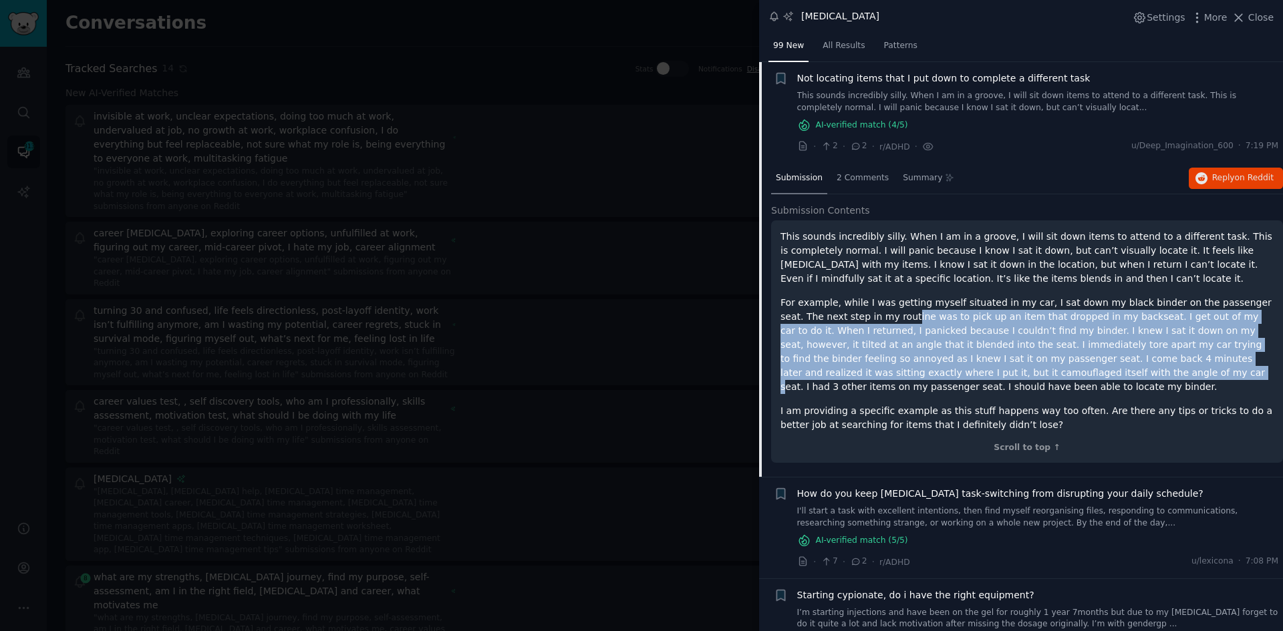
drag, startPoint x: 910, startPoint y: 379, endPoint x: 843, endPoint y: 319, distance: 90.4
click at [843, 319] on p "For example, while I was getting myself situated in my car, I sat down my black…" at bounding box center [1026, 345] width 493 height 98
click at [1221, 178] on span "Reply on Reddit" at bounding box center [1242, 178] width 61 height 12
click at [989, 519] on link "I'll start a task with excellent intentions, then find myself reorganising file…" at bounding box center [1038, 517] width 482 height 23
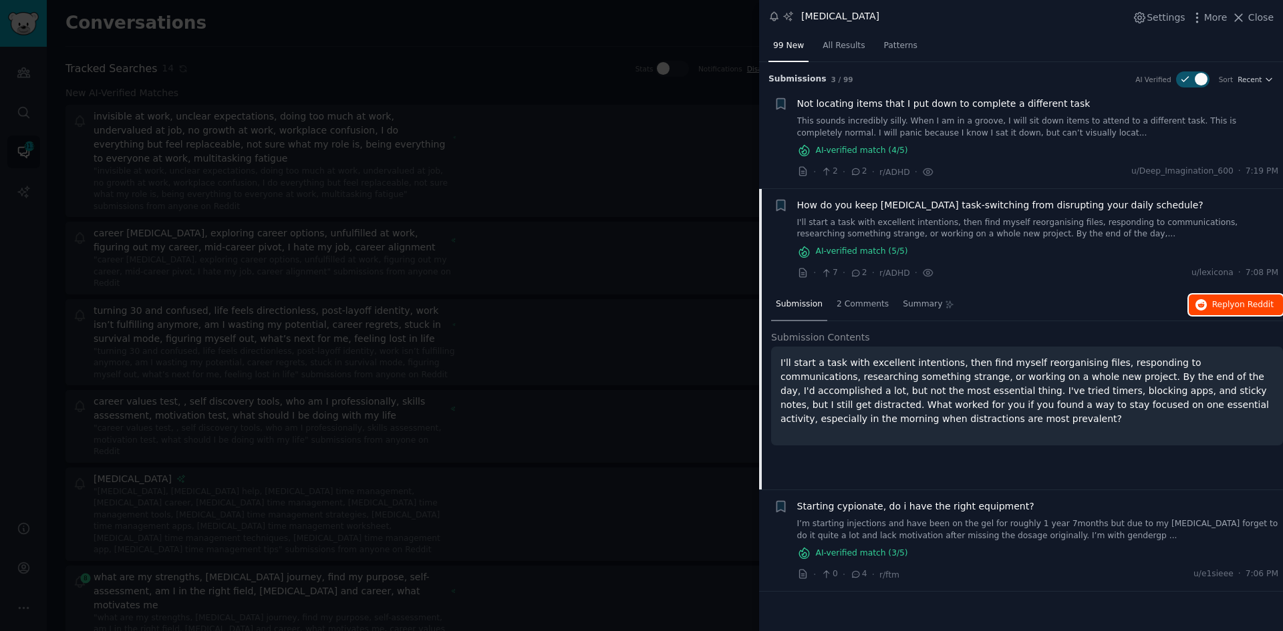
click at [1252, 306] on span "on Reddit" at bounding box center [1253, 304] width 39 height 9
click at [925, 506] on span "Starting cypionate, do i have the right equipment?" at bounding box center [915, 507] width 237 height 14
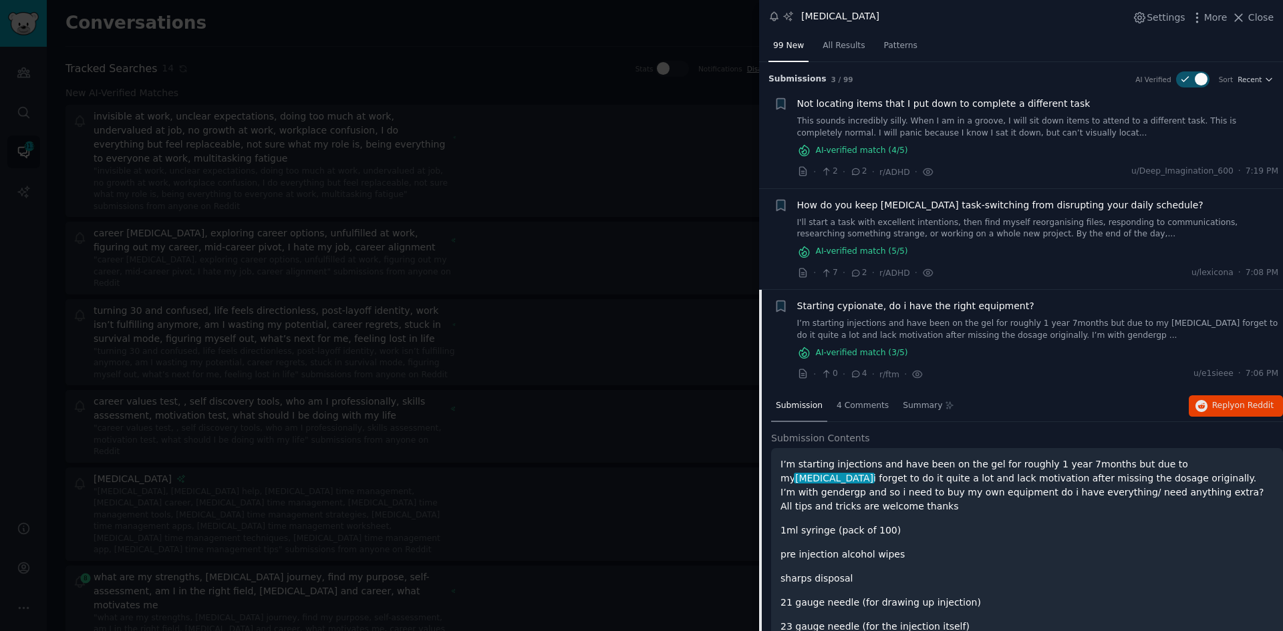
scroll to position [23, 0]
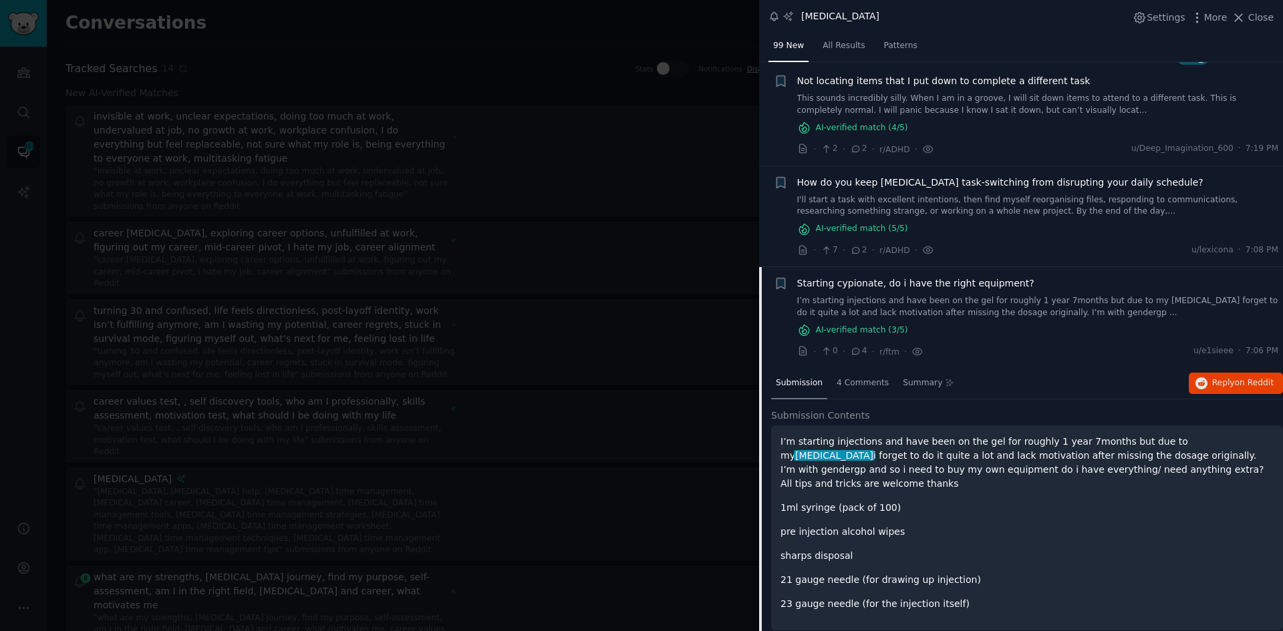
click at [321, 513] on div at bounding box center [641, 315] width 1283 height 631
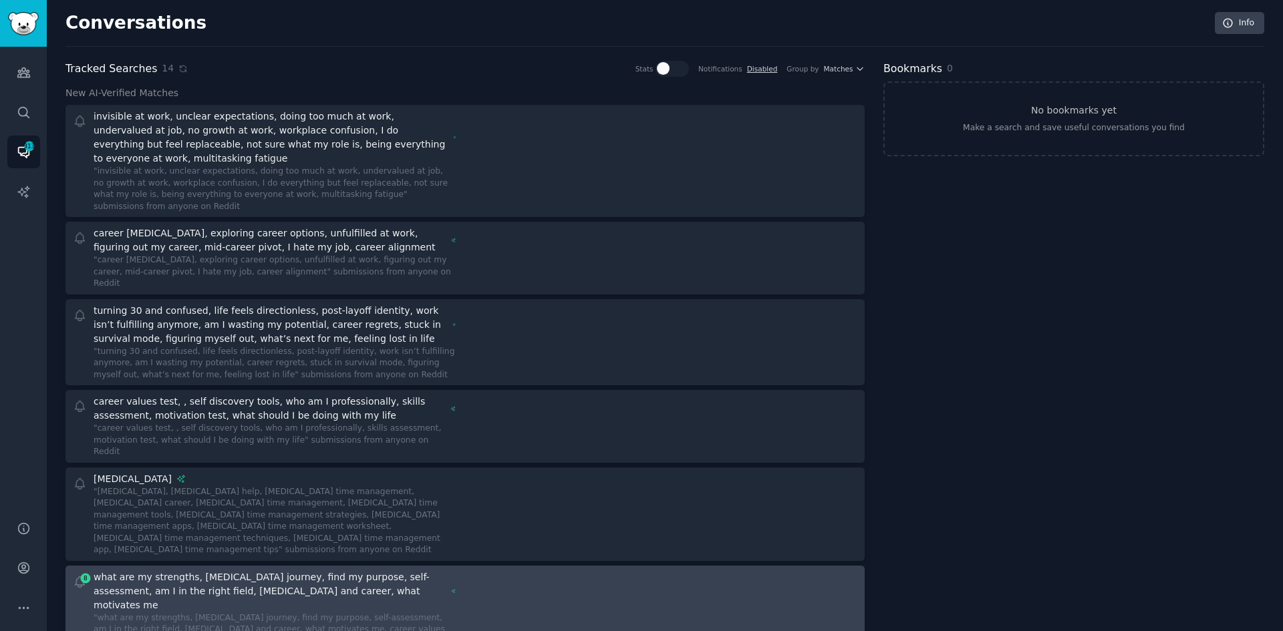
click at [320, 570] on div "what are my strengths, personal growth journey, find my purpose, self-assessmen…" at bounding box center [270, 591] width 353 height 42
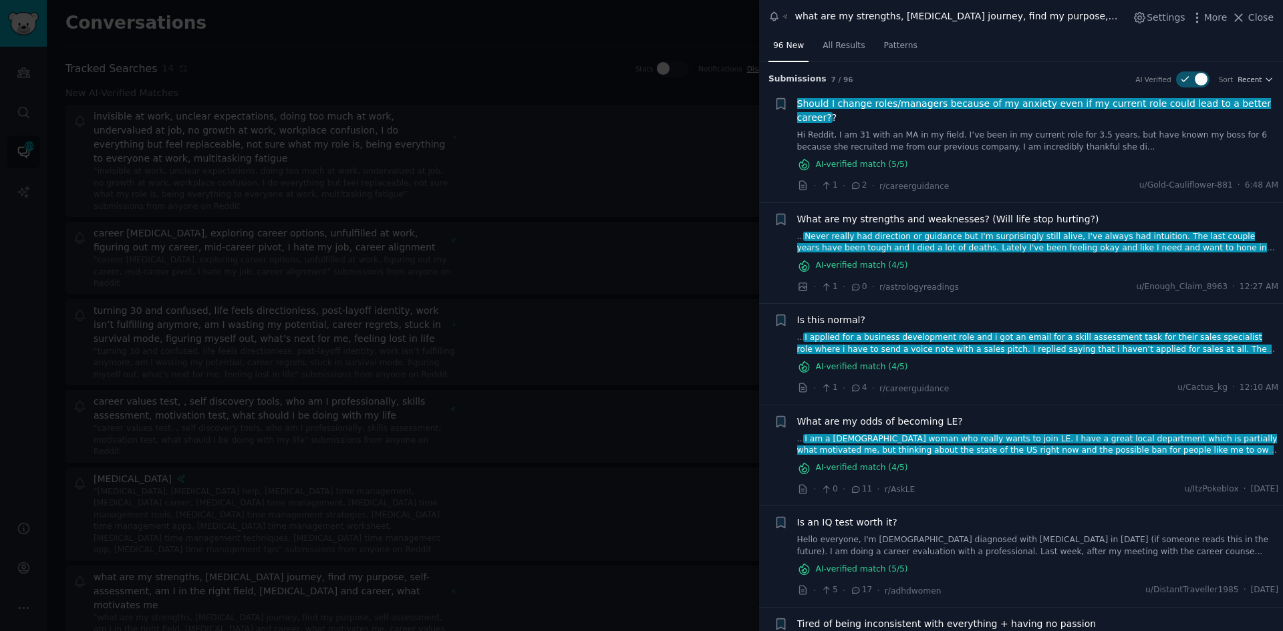
scroll to position [67, 0]
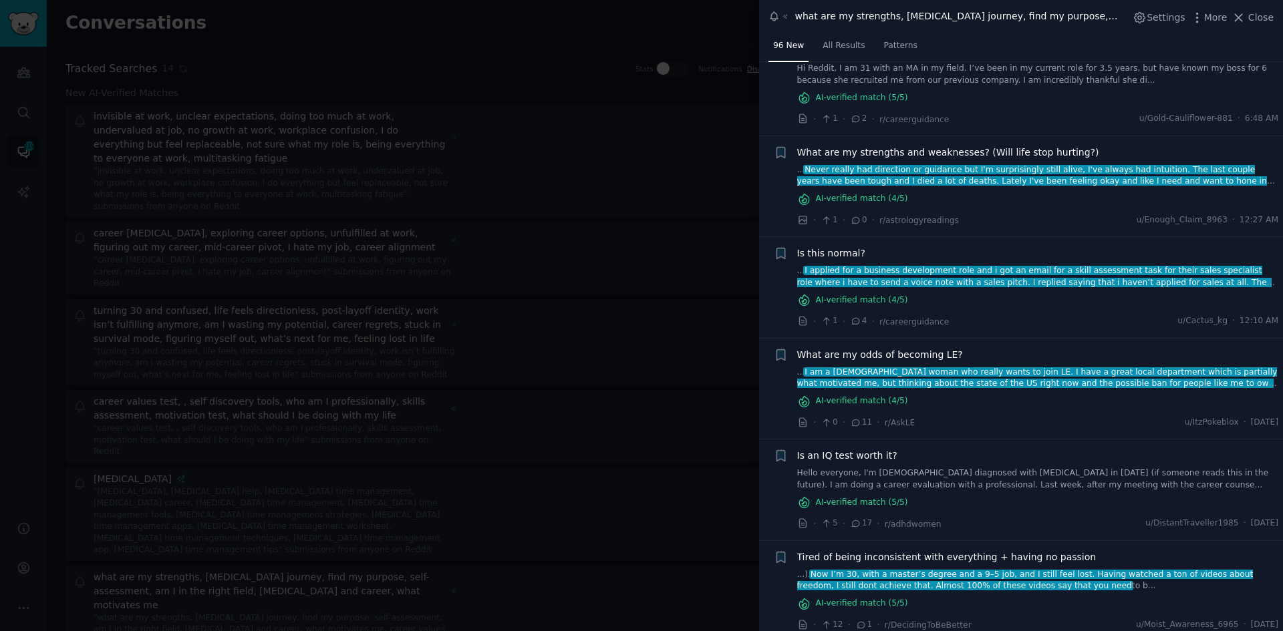
click at [892, 247] on div "Is this normal? ... I applied for a business development role and i got an emai…" at bounding box center [1038, 276] width 482 height 61
click at [848, 246] on span "Is this normal?" at bounding box center [831, 253] width 68 height 14
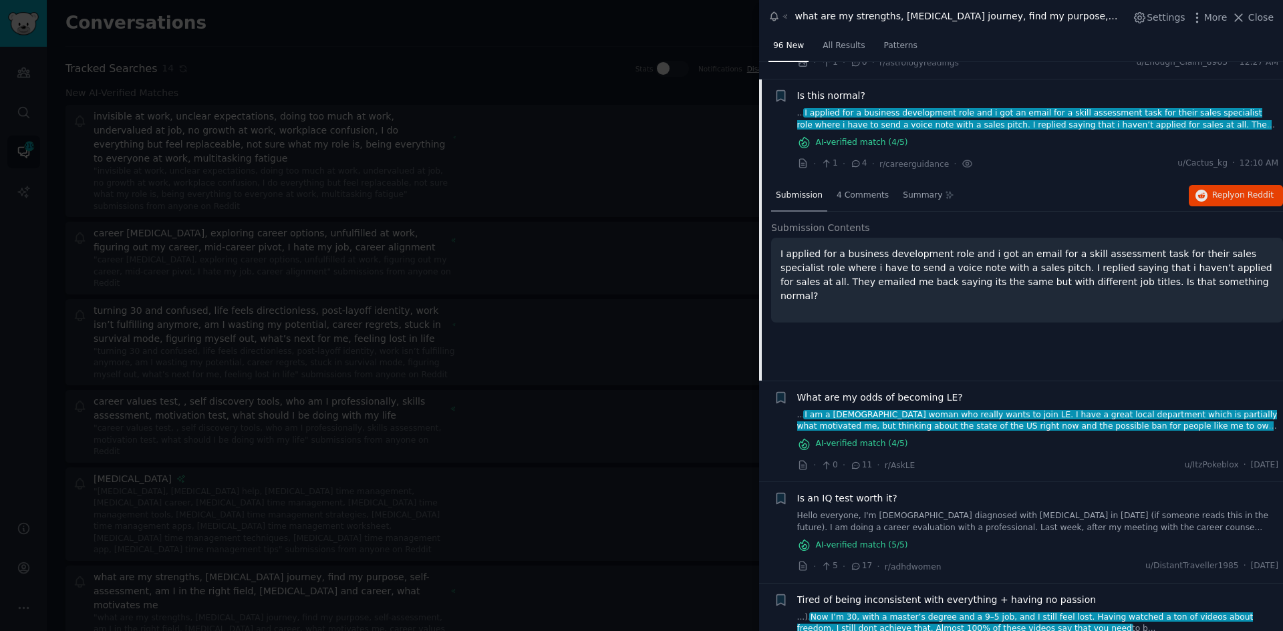
scroll to position [228, 0]
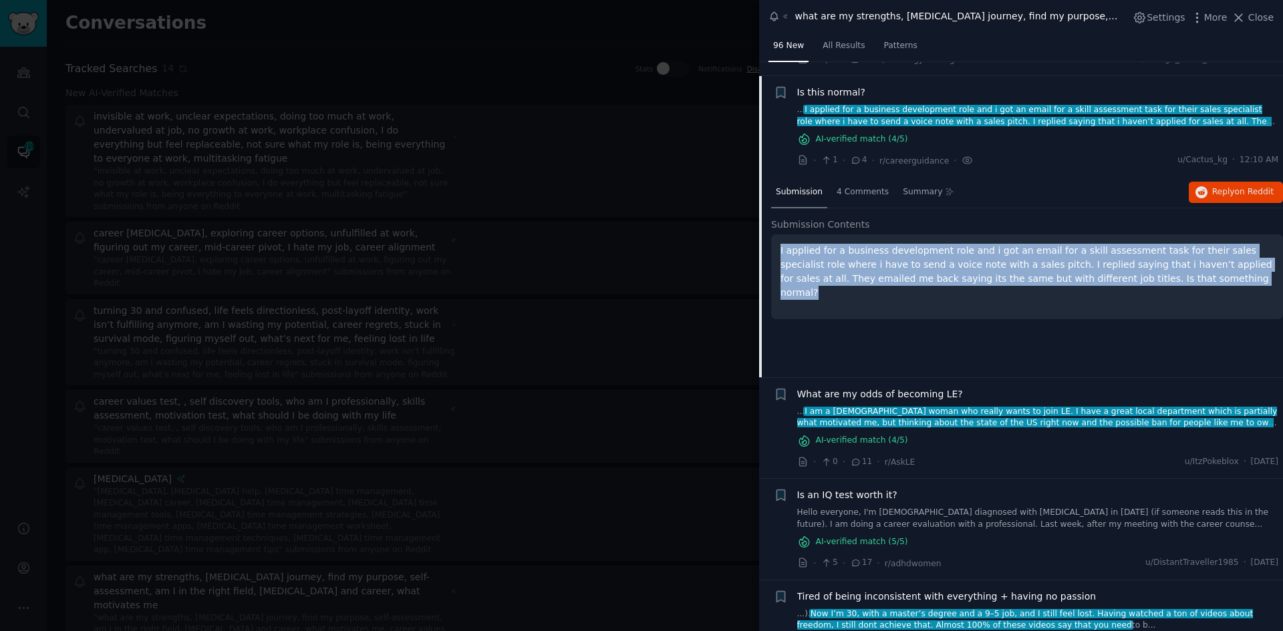
drag, startPoint x: 1137, startPoint y: 271, endPoint x: 773, endPoint y: 230, distance: 366.4
click at [773, 234] on div "I applied for a business development role and i got an email for a skill assess…" at bounding box center [1027, 276] width 512 height 85
copy p "I applied for a business development role and i got an email for a skill assess…"
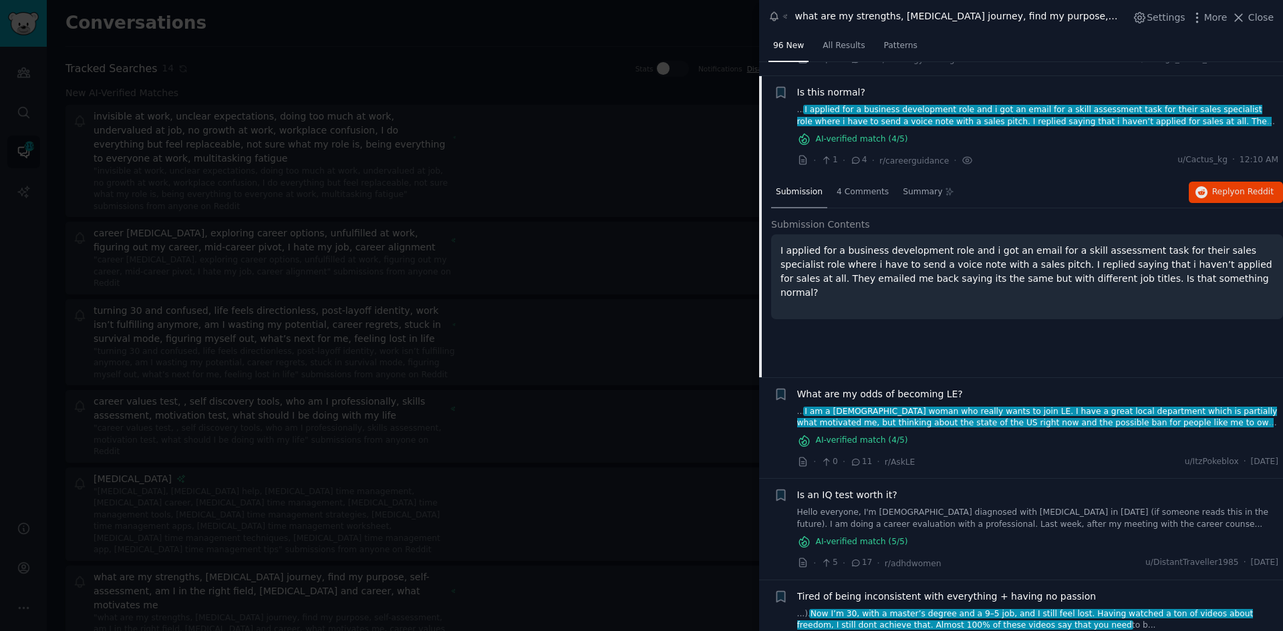
click at [568, 446] on div at bounding box center [641, 315] width 1283 height 631
